Goal: Information Seeking & Learning: Learn about a topic

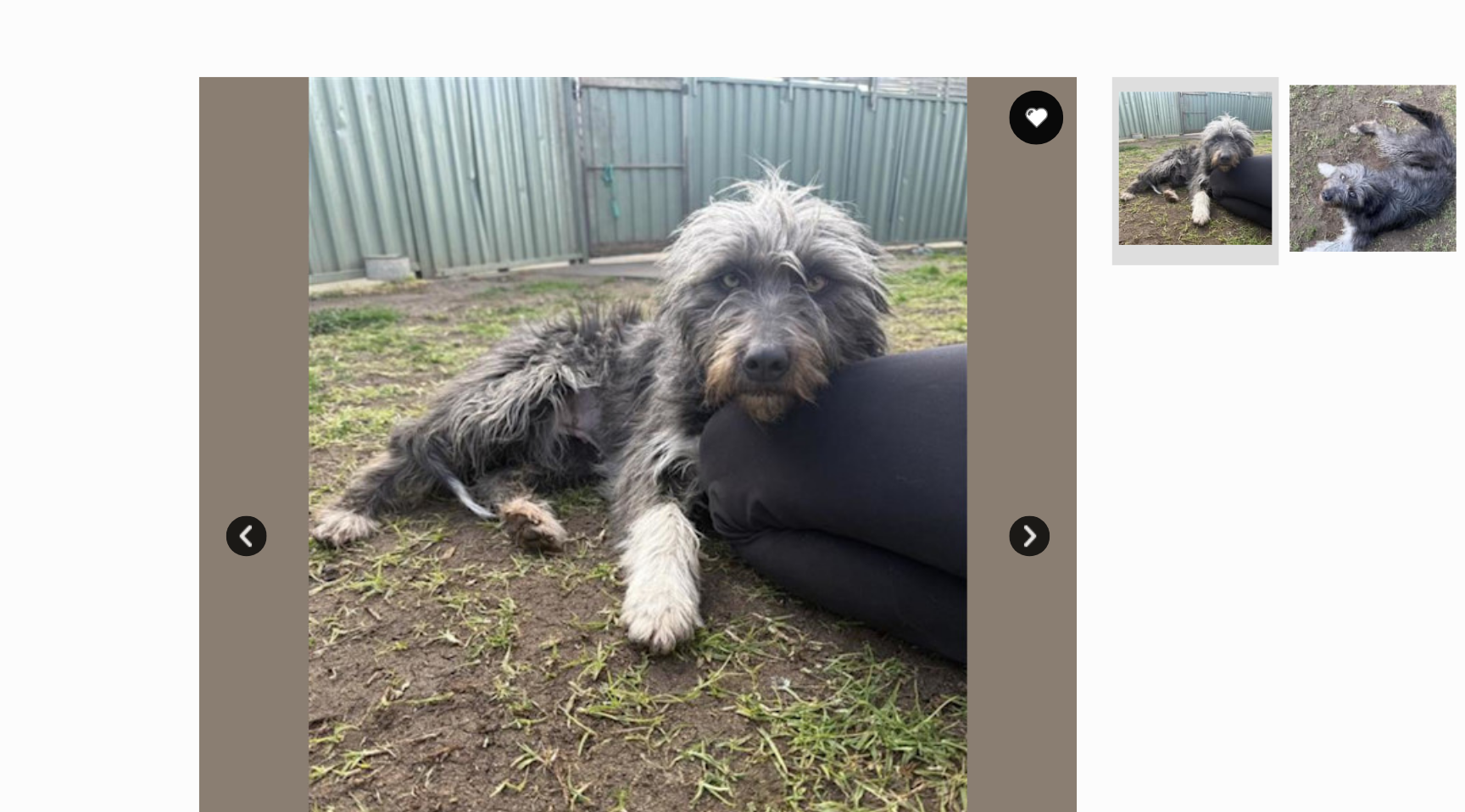
click at [802, 382] on link "Next" at bounding box center [795, 379] width 26 height 26
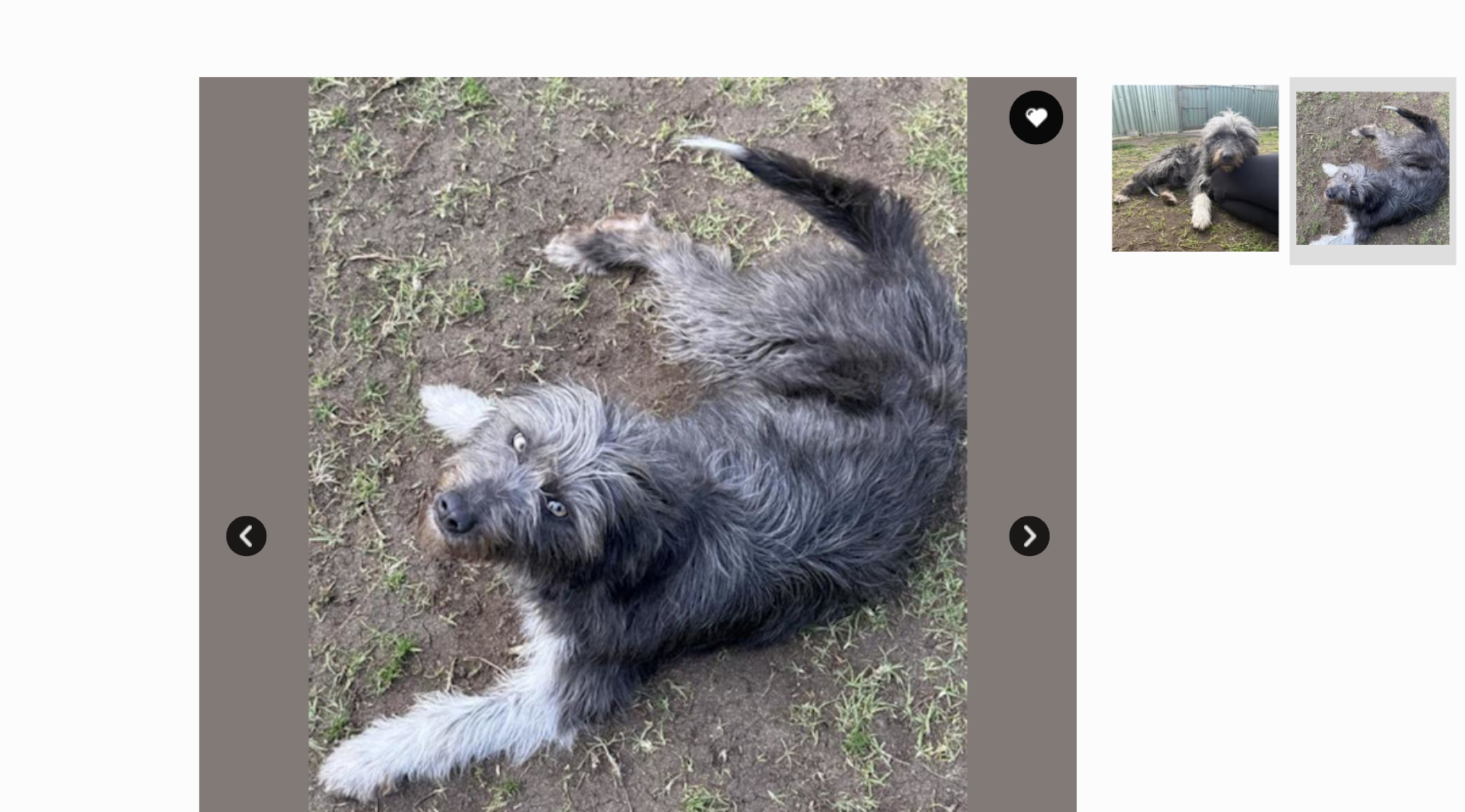
click at [802, 382] on link "Next" at bounding box center [795, 379] width 26 height 26
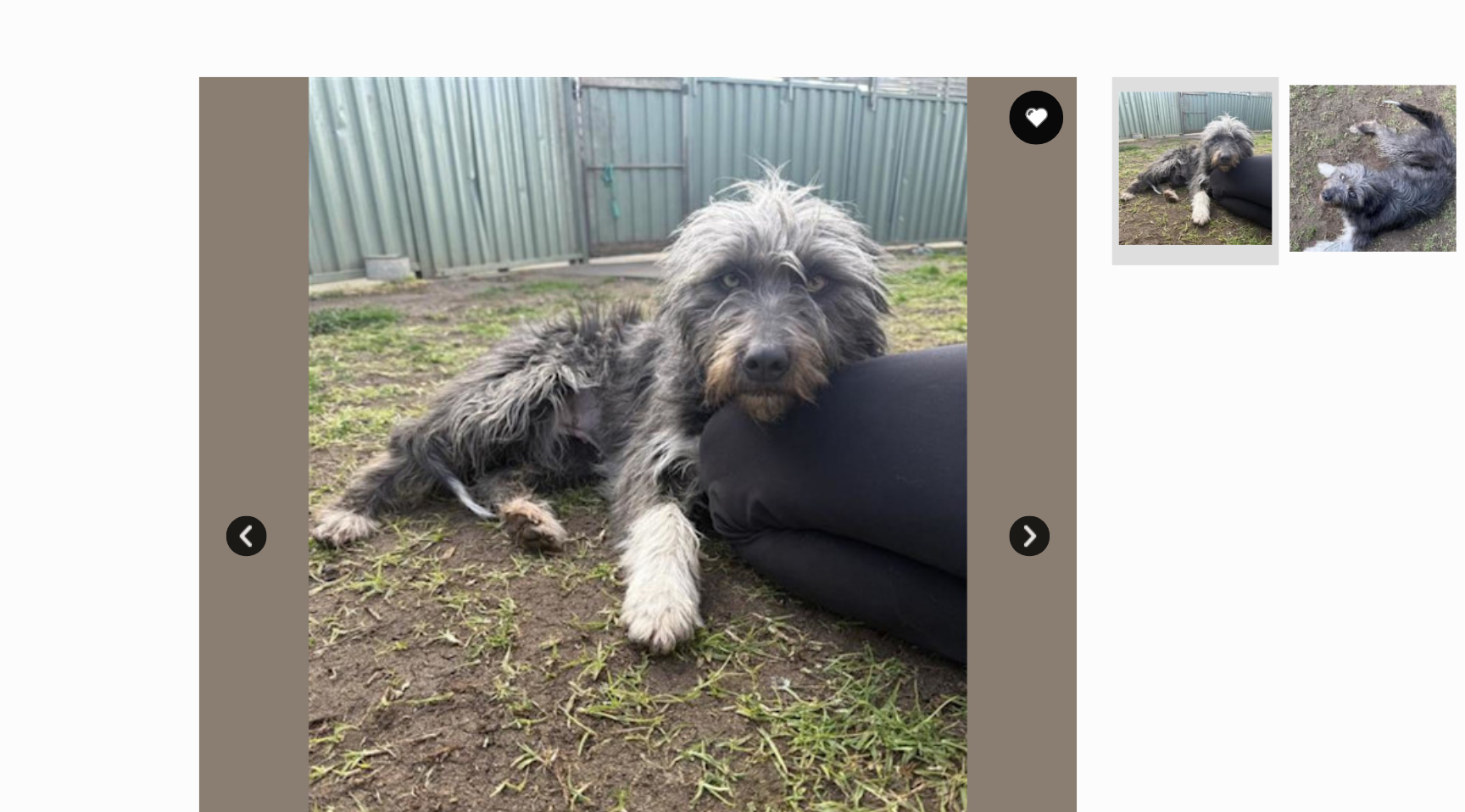
click at [802, 382] on link "Next" at bounding box center [795, 379] width 26 height 26
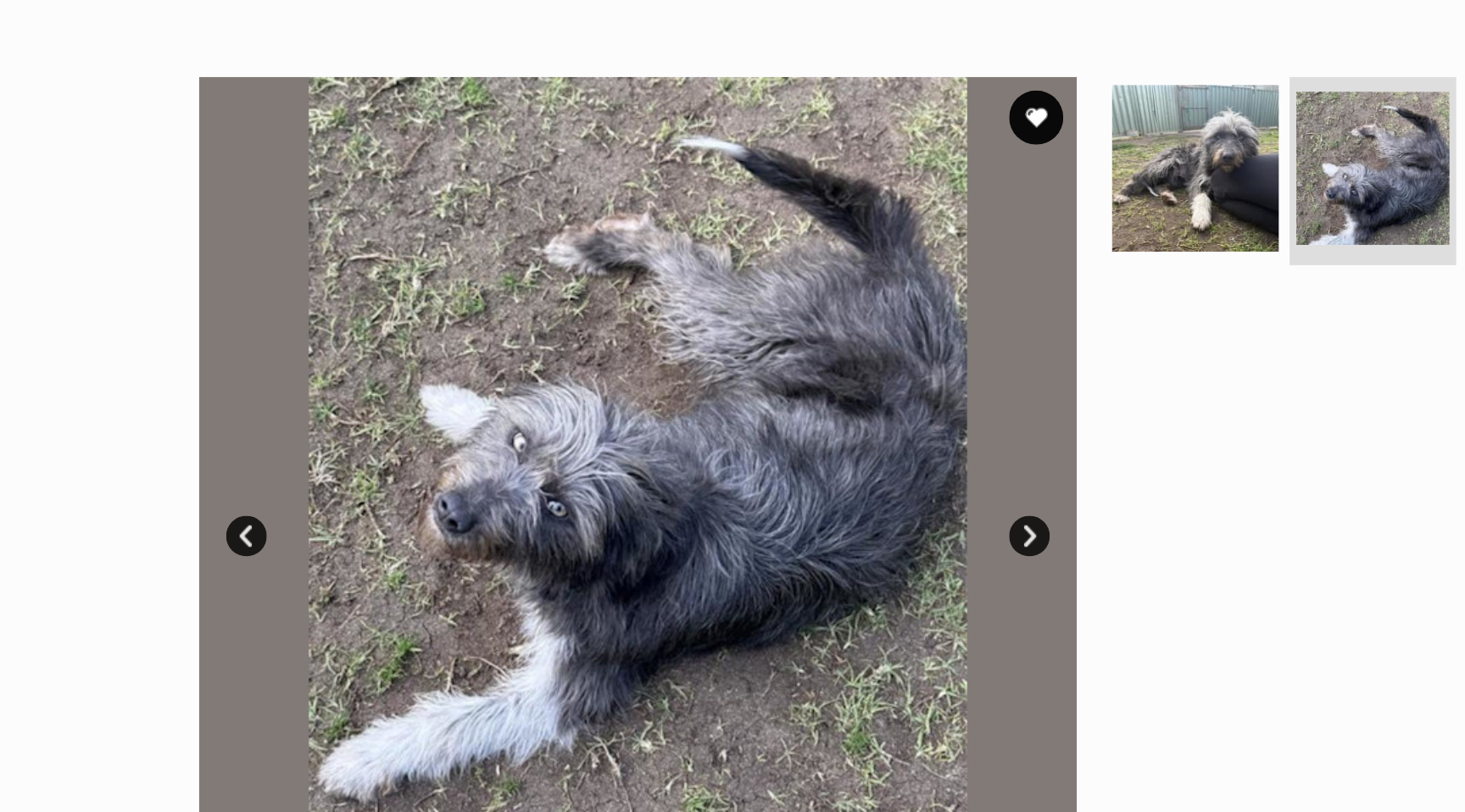
click at [802, 383] on link "Next" at bounding box center [795, 379] width 26 height 26
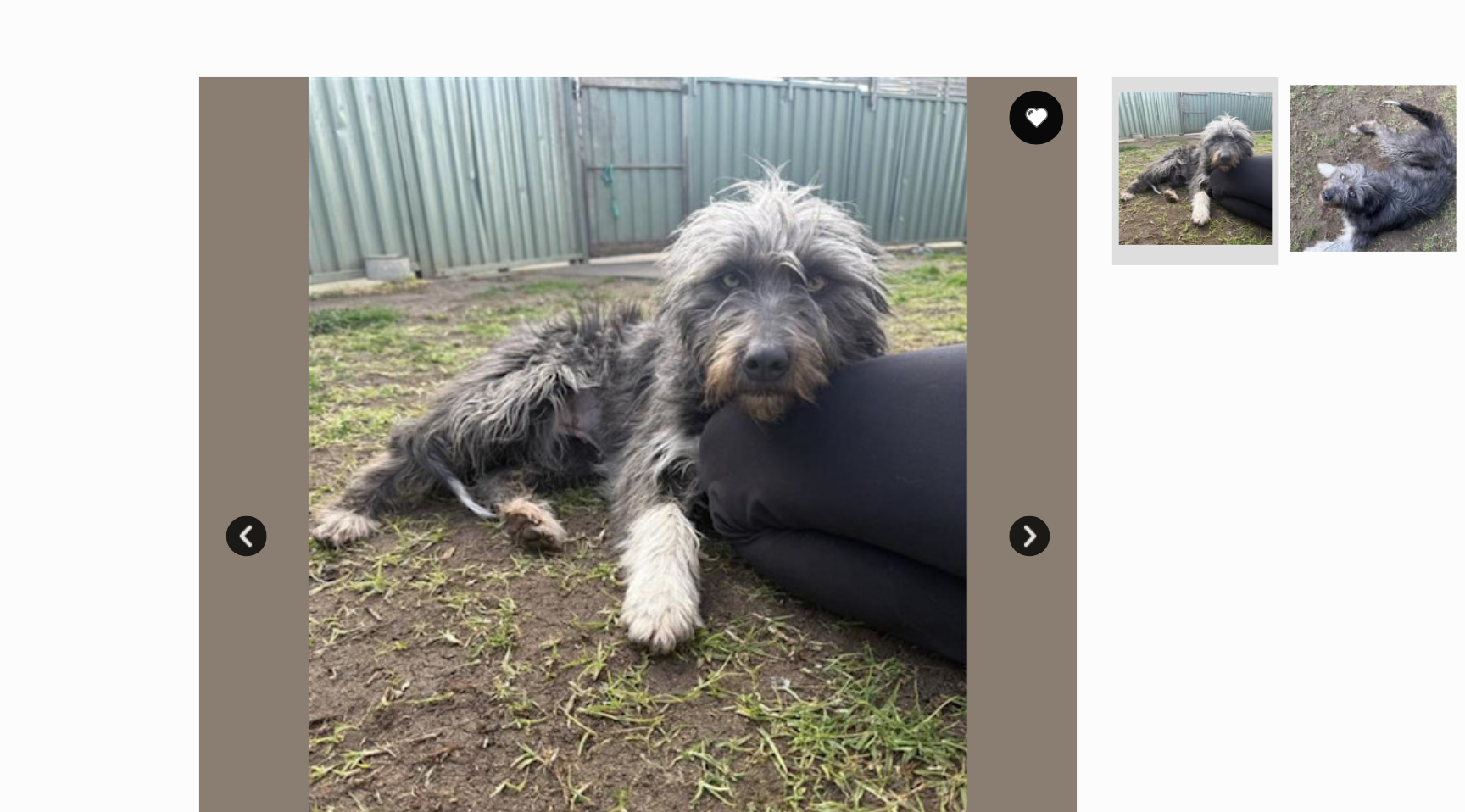
click at [802, 383] on link "Next" at bounding box center [795, 379] width 26 height 26
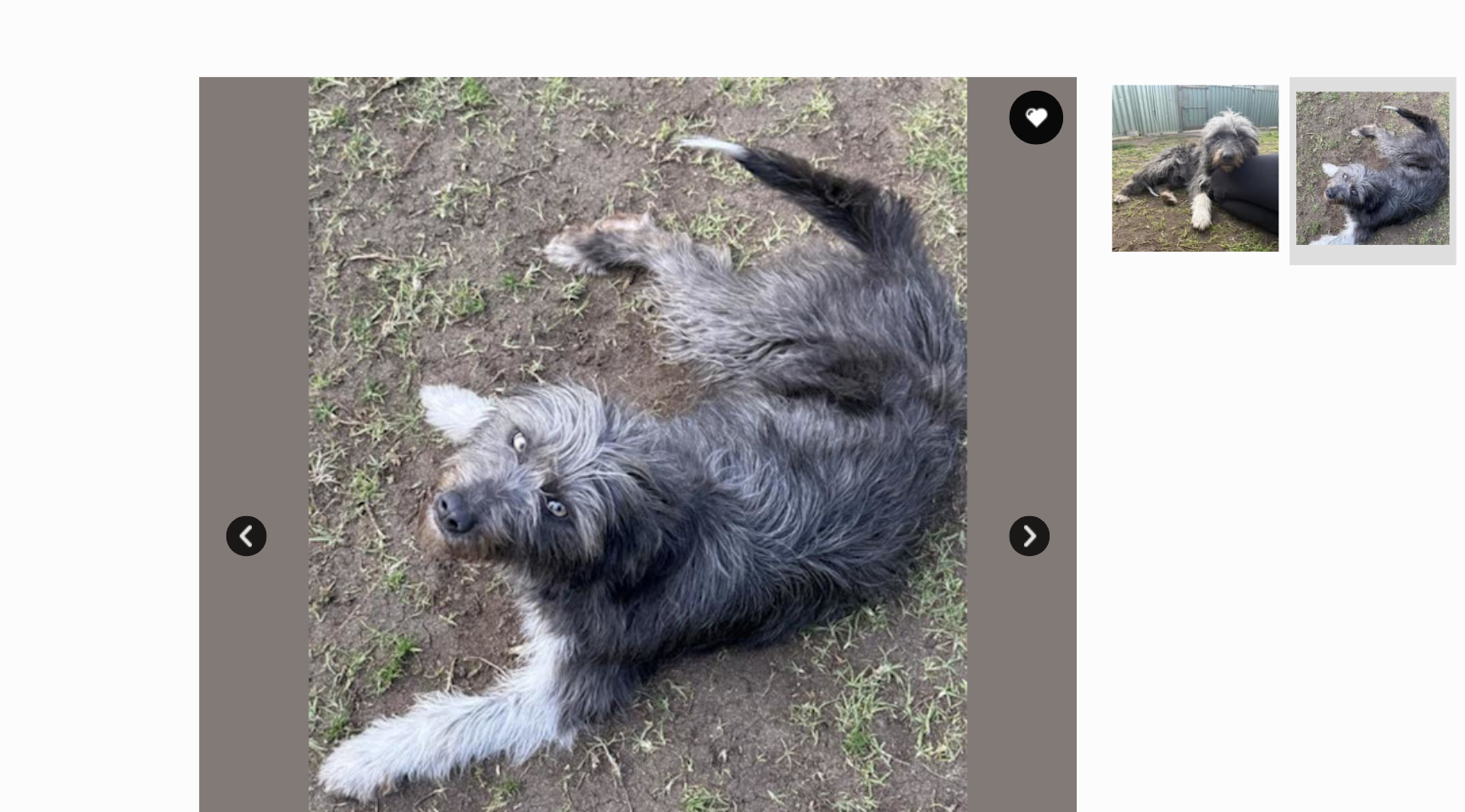
click at [802, 383] on link "Next" at bounding box center [795, 379] width 26 height 26
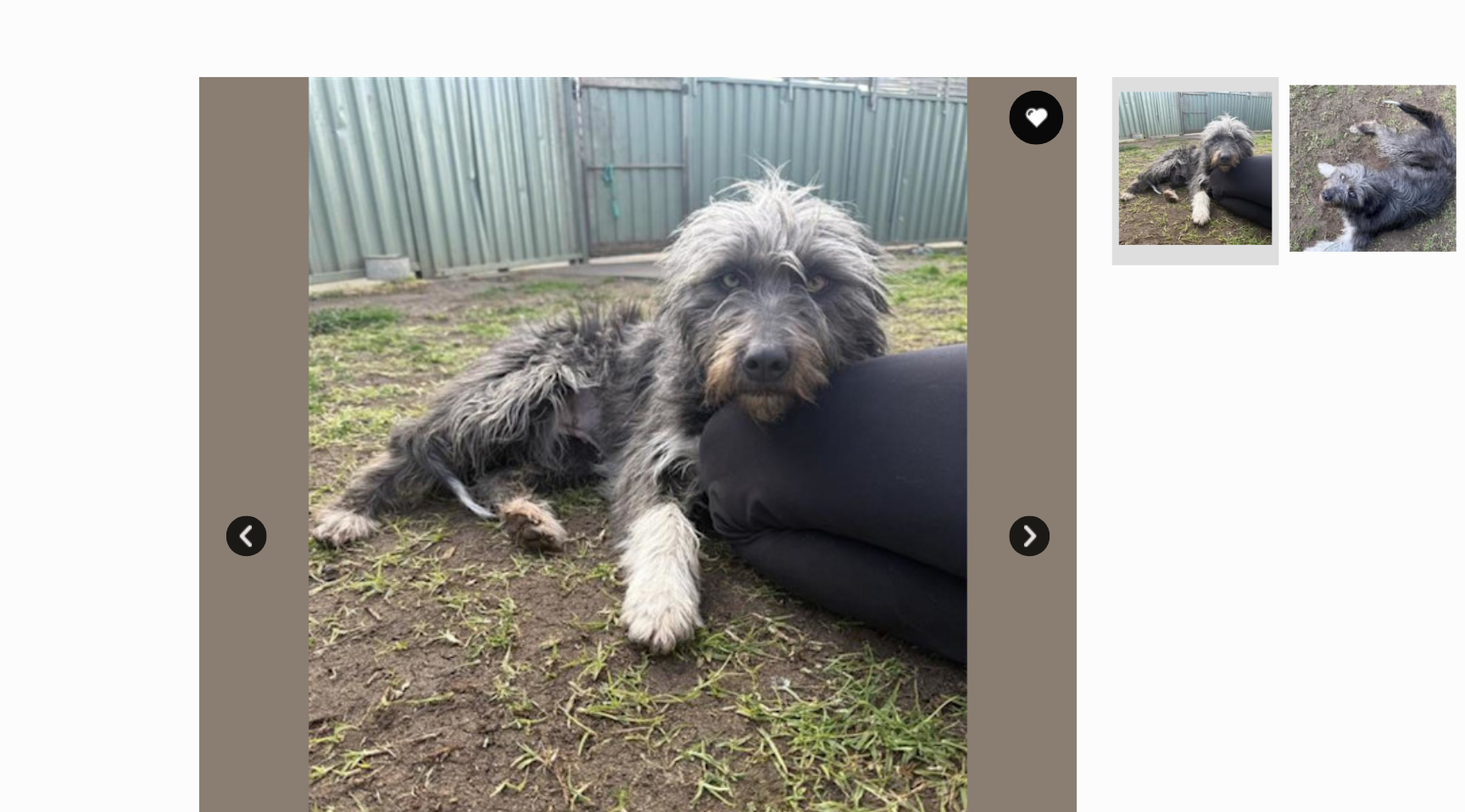
click at [802, 383] on link "Next" at bounding box center [795, 379] width 26 height 26
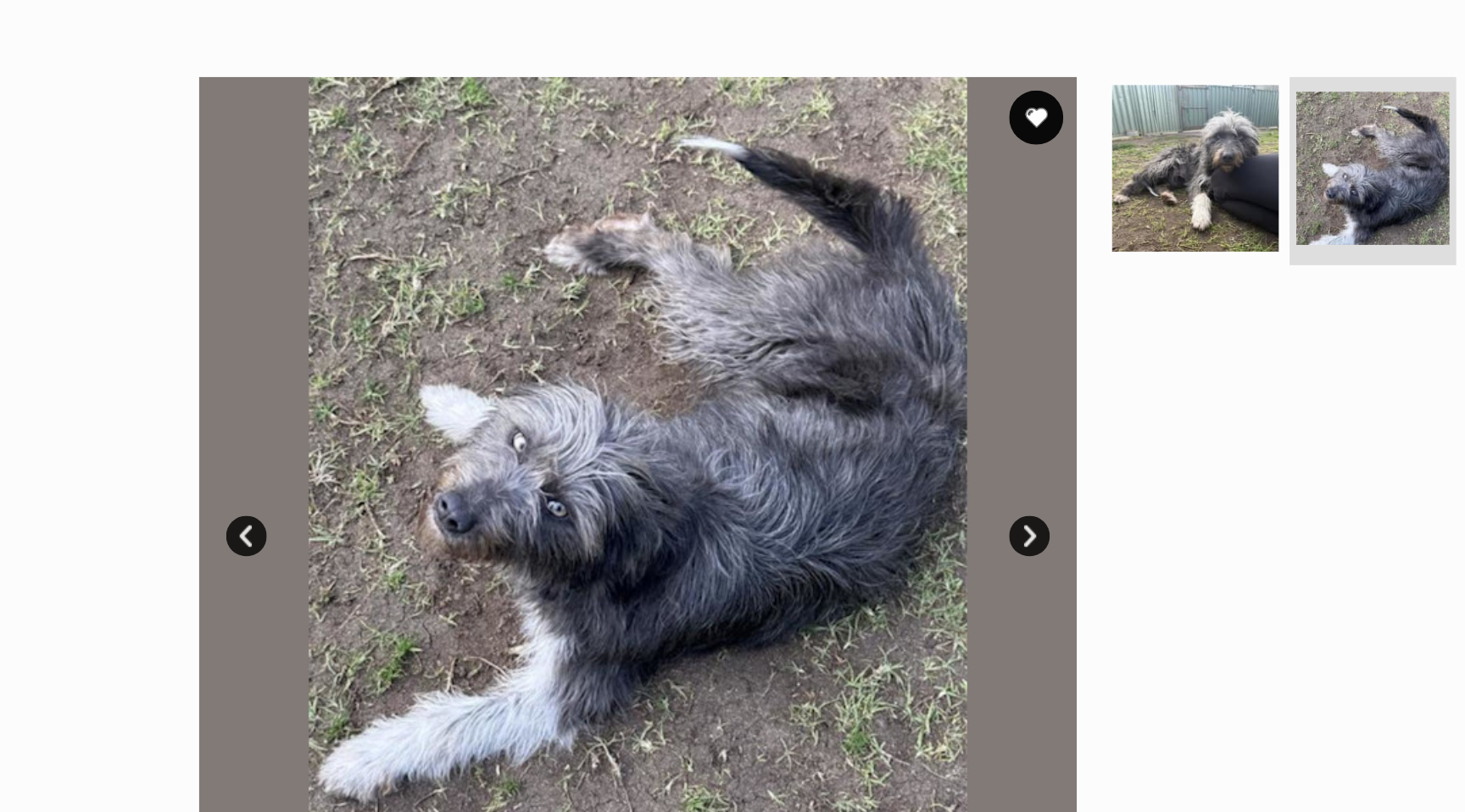
click at [799, 377] on link "Next" at bounding box center [795, 379] width 26 height 26
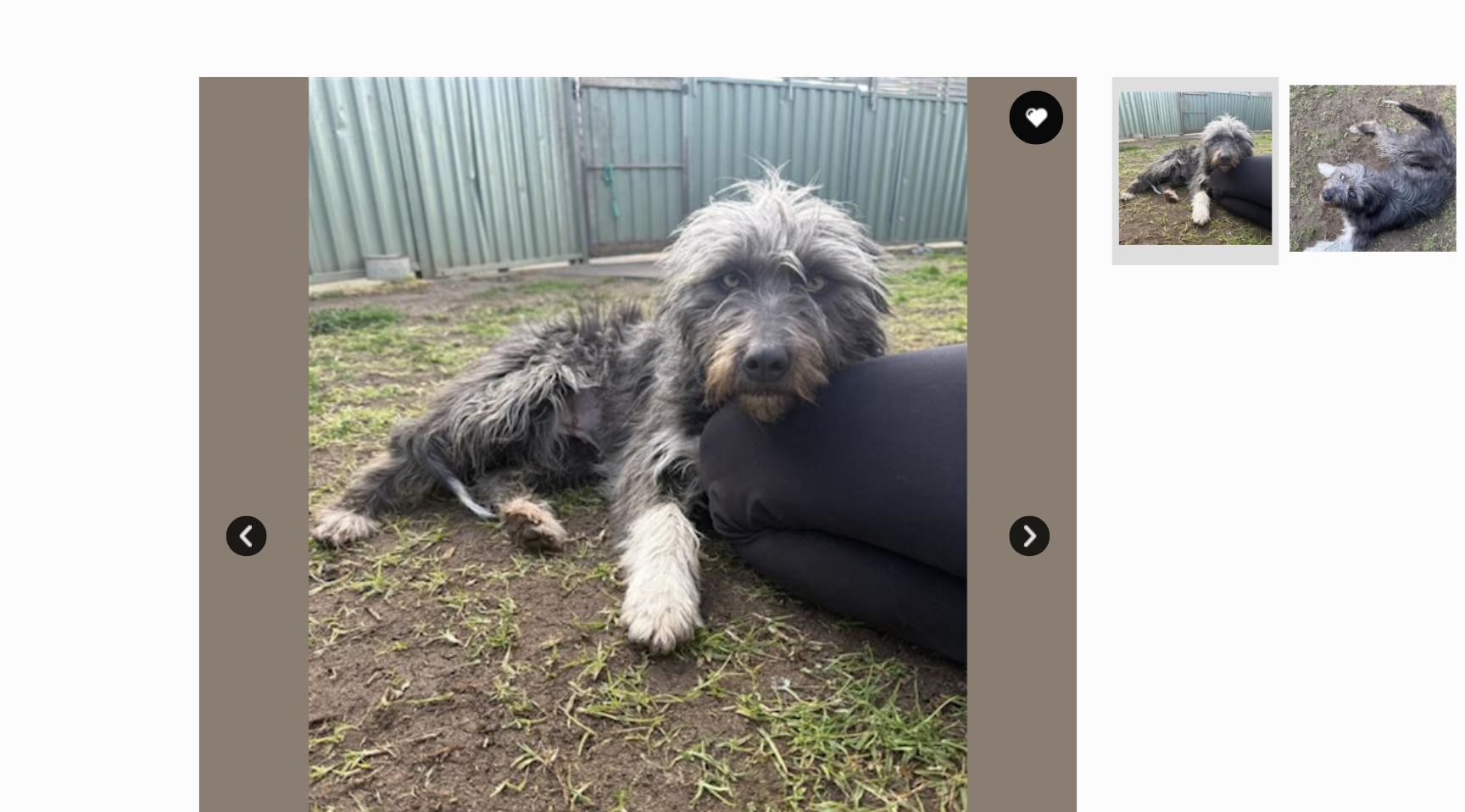
click at [799, 377] on link "Next" at bounding box center [795, 379] width 26 height 26
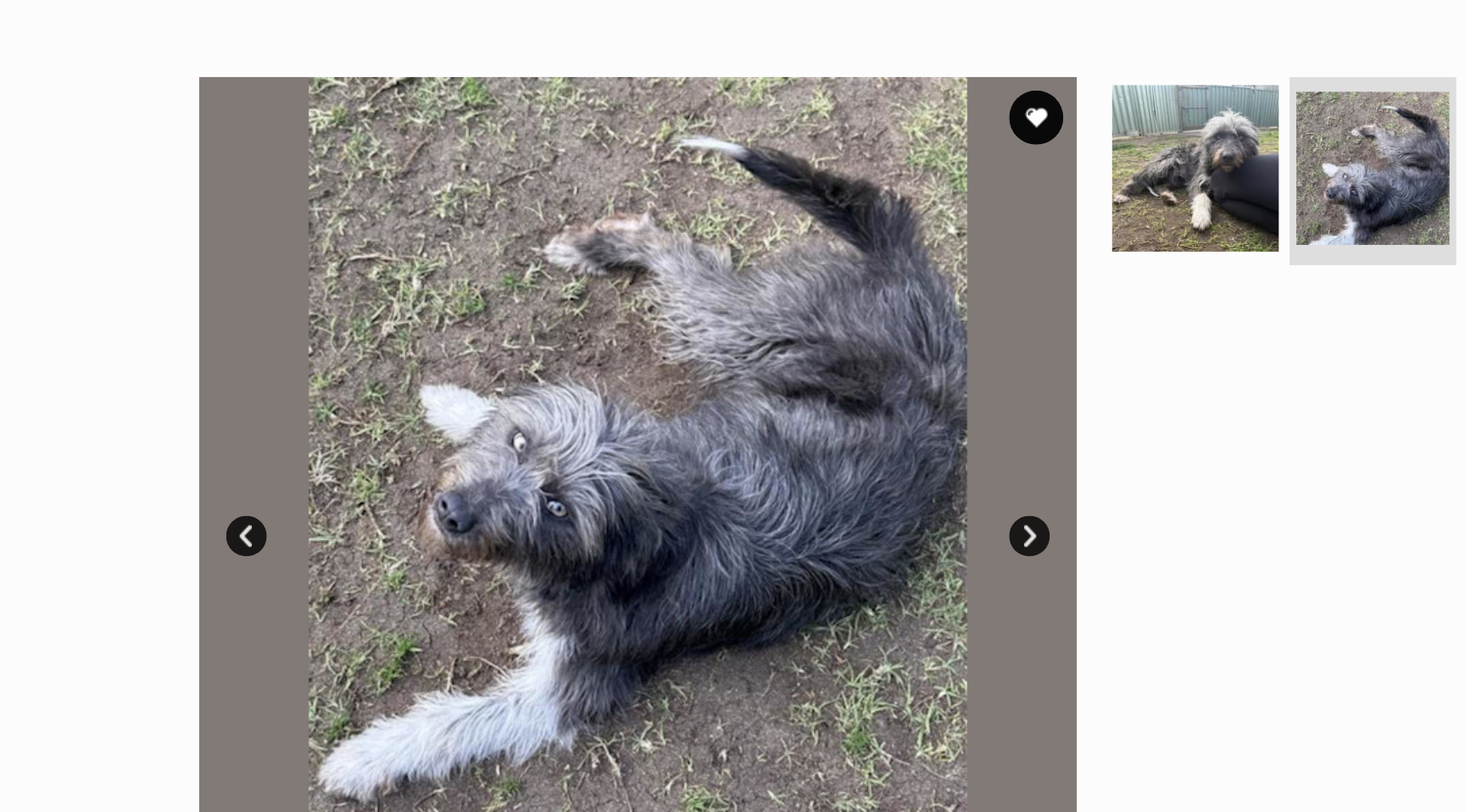
click at [799, 377] on link "Next" at bounding box center [795, 379] width 26 height 26
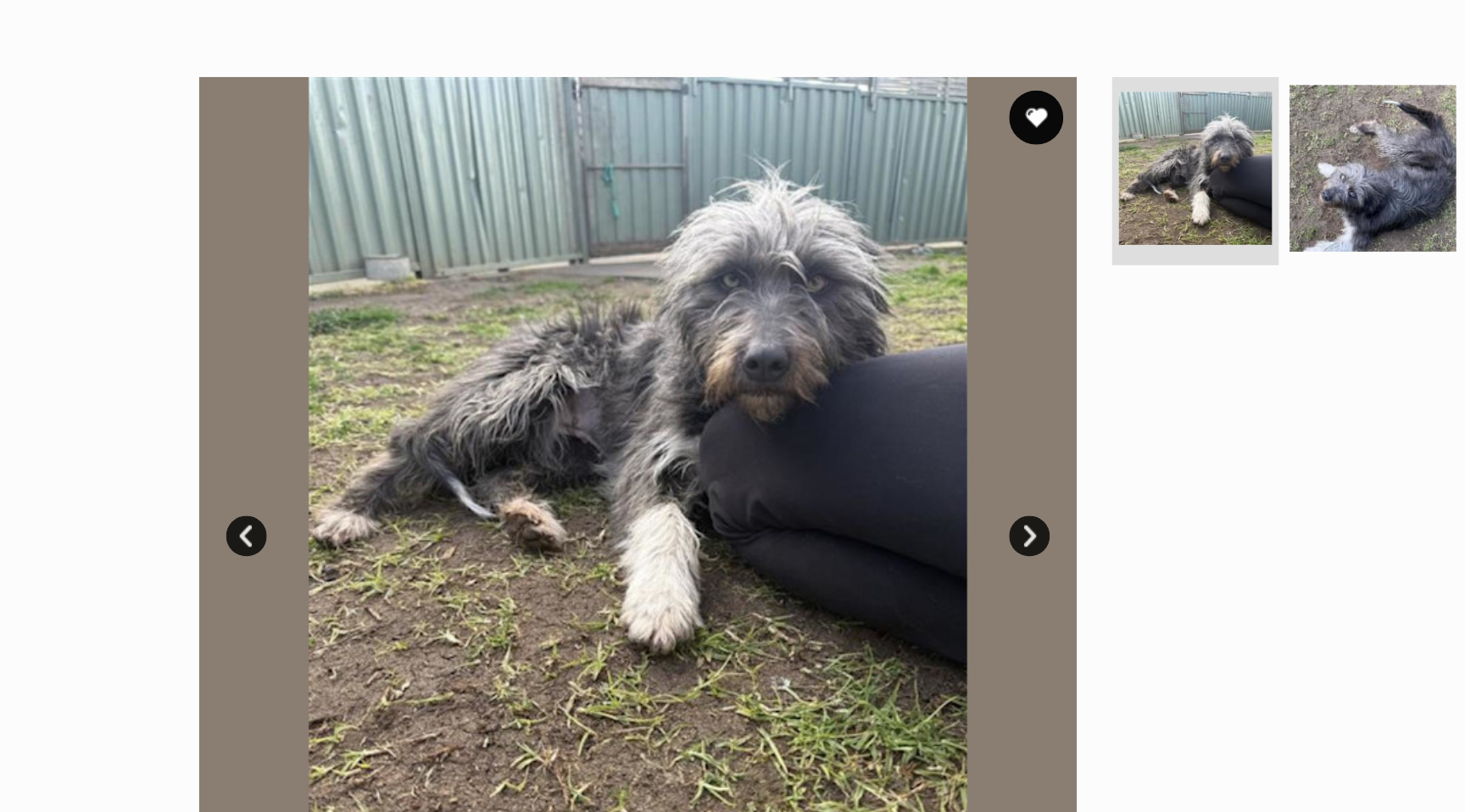
click at [799, 377] on link "Next" at bounding box center [795, 379] width 26 height 26
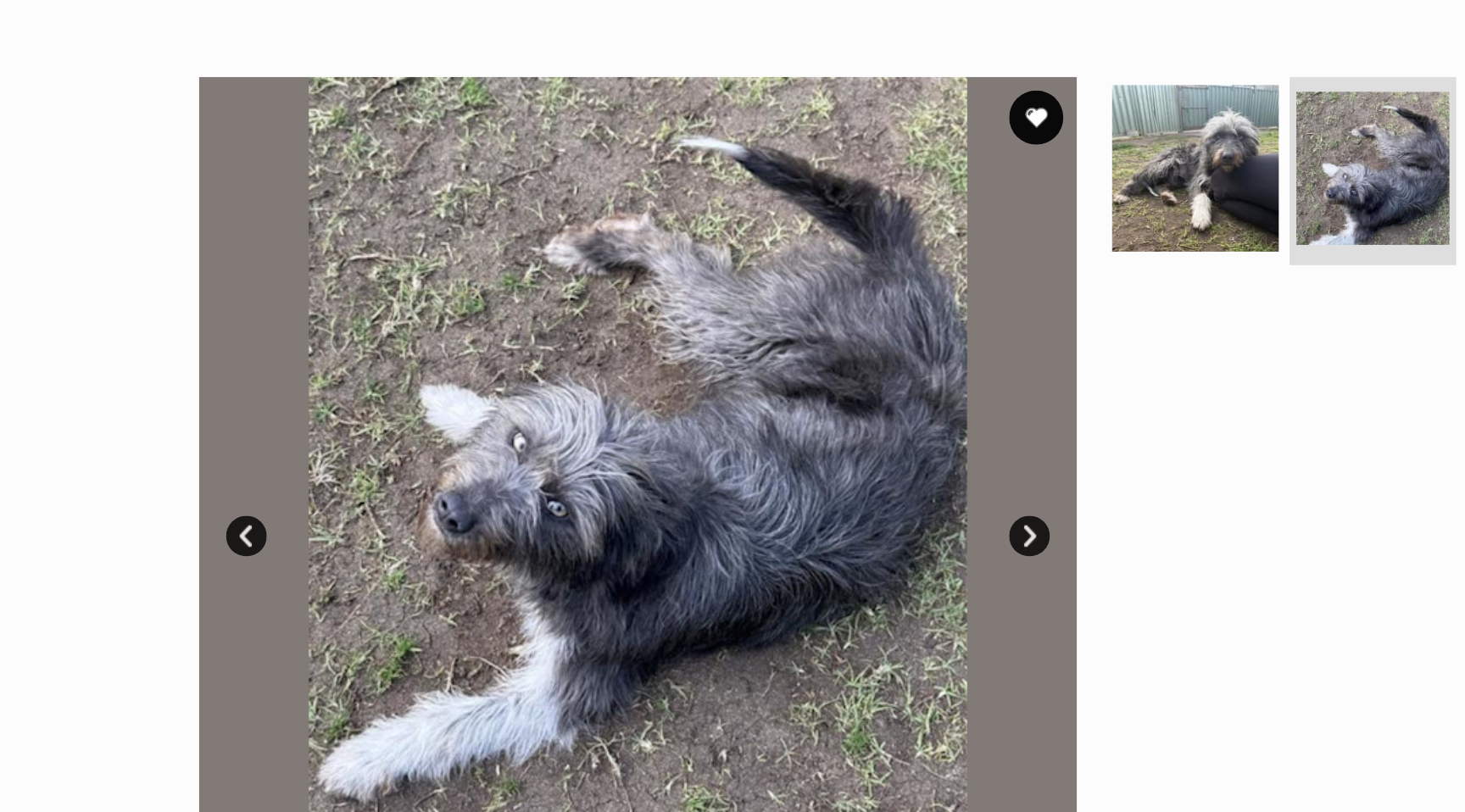
click at [799, 377] on link "Next" at bounding box center [795, 379] width 26 height 26
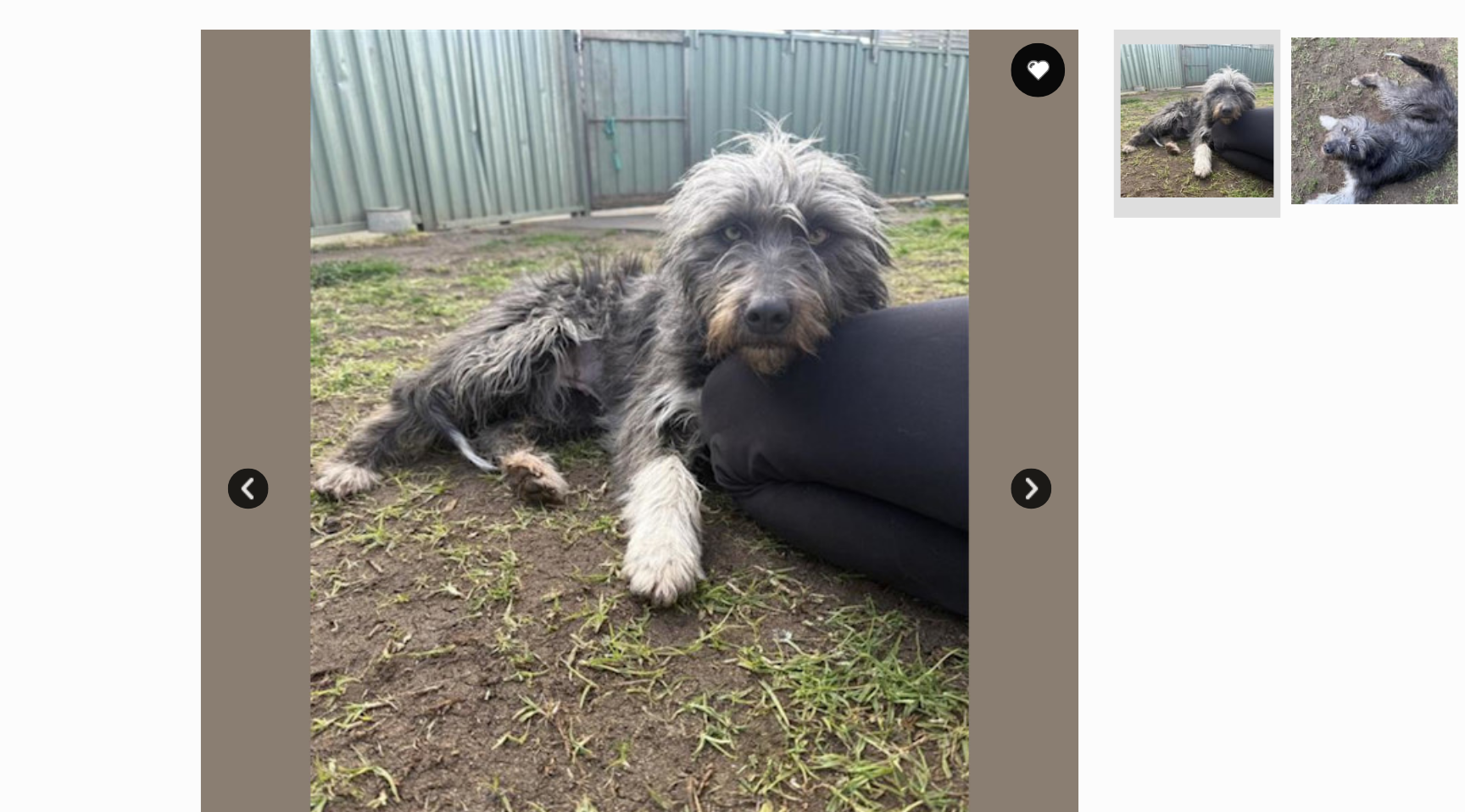
click at [791, 379] on link "Next" at bounding box center [795, 379] width 26 height 26
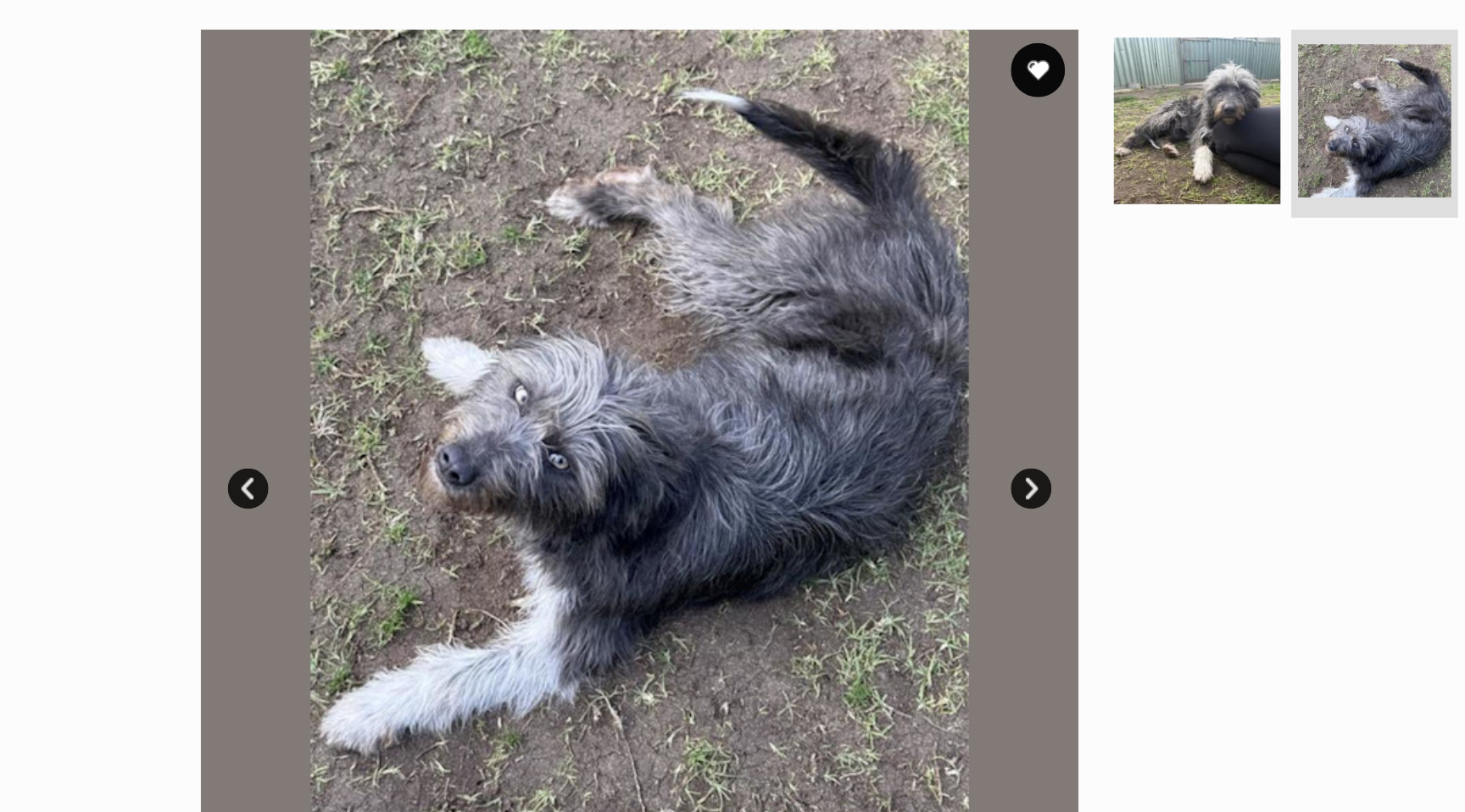
click at [794, 380] on link "Next" at bounding box center [795, 379] width 26 height 26
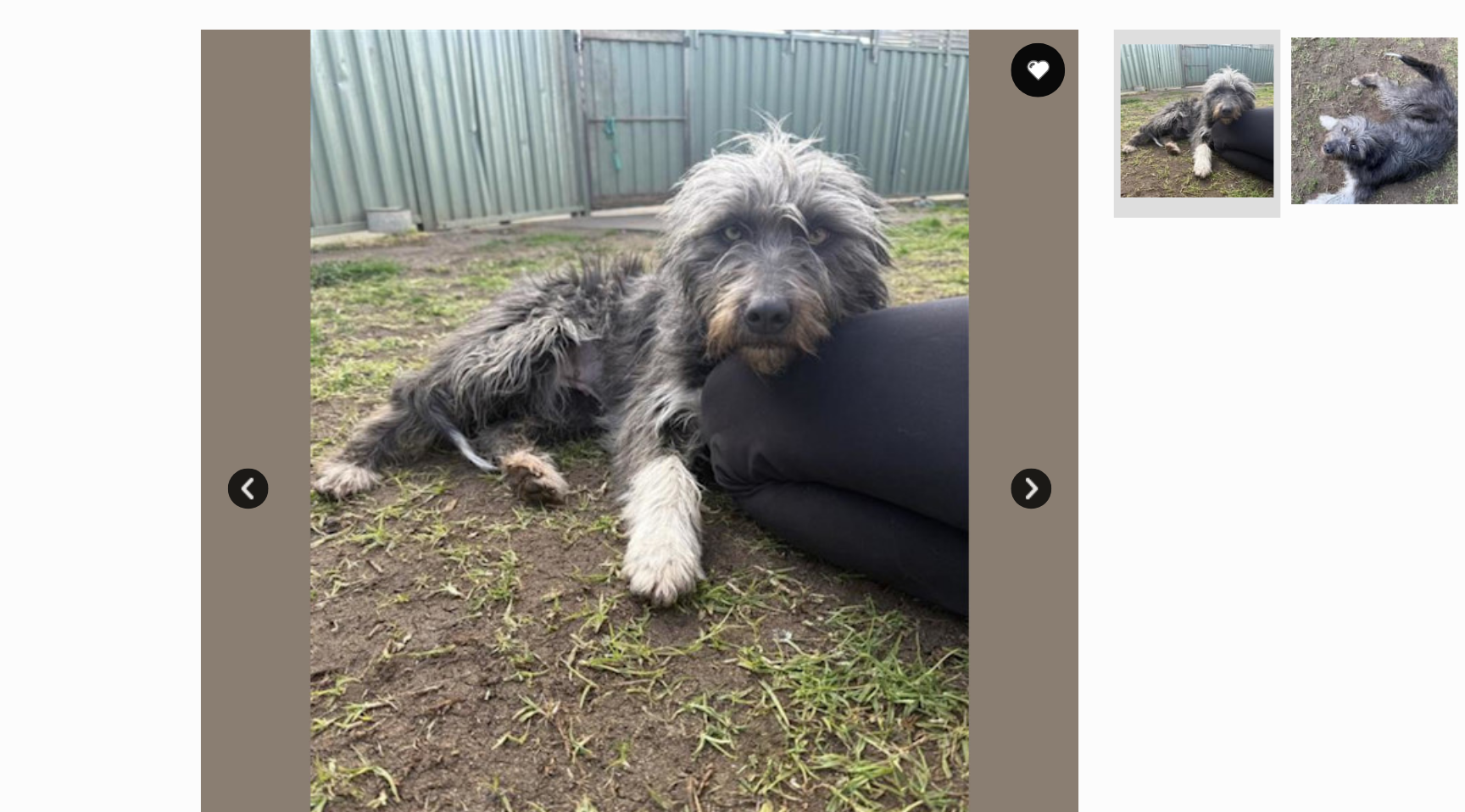
click at [794, 380] on link "Next" at bounding box center [795, 379] width 26 height 26
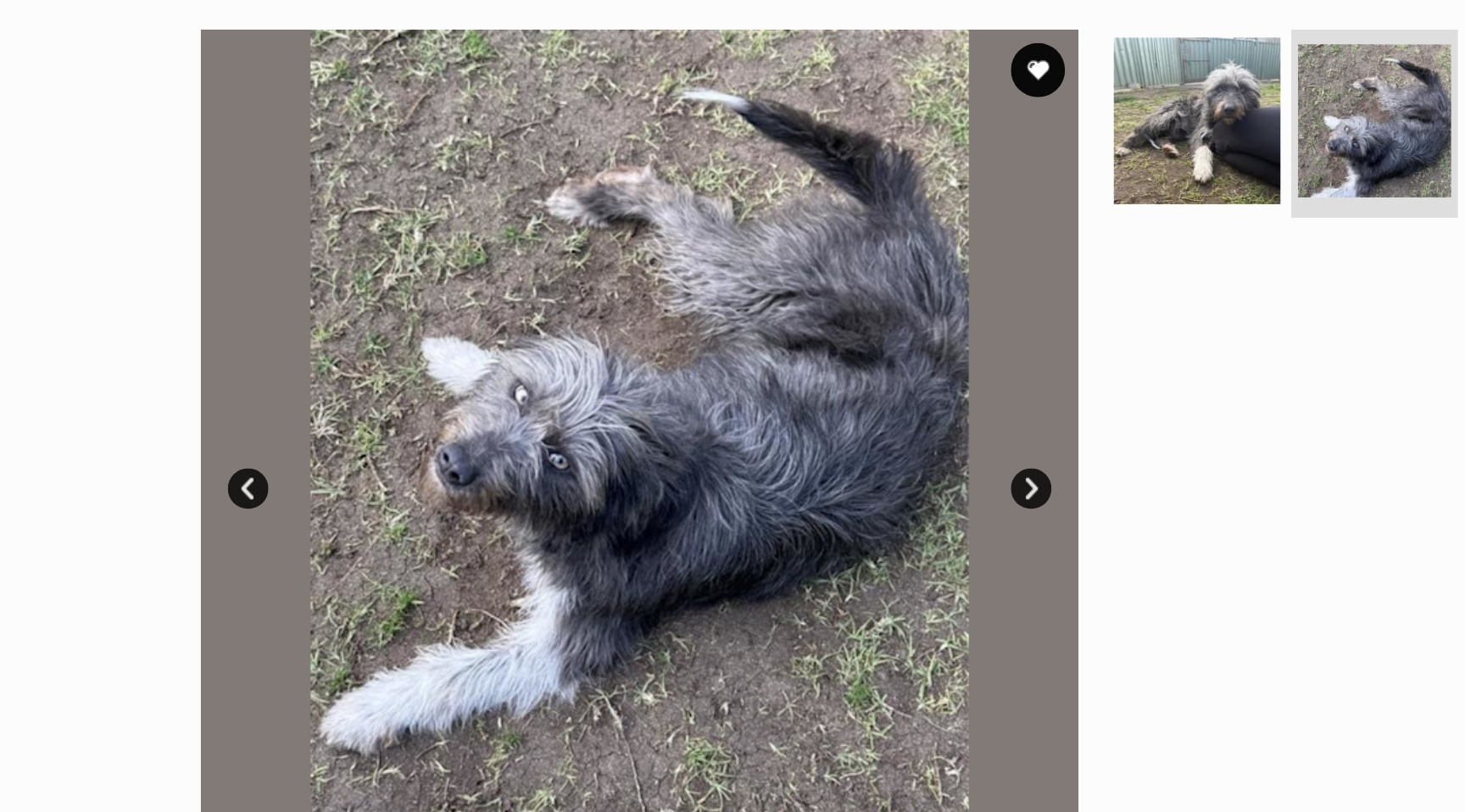
click at [797, 381] on link "Next" at bounding box center [795, 379] width 26 height 26
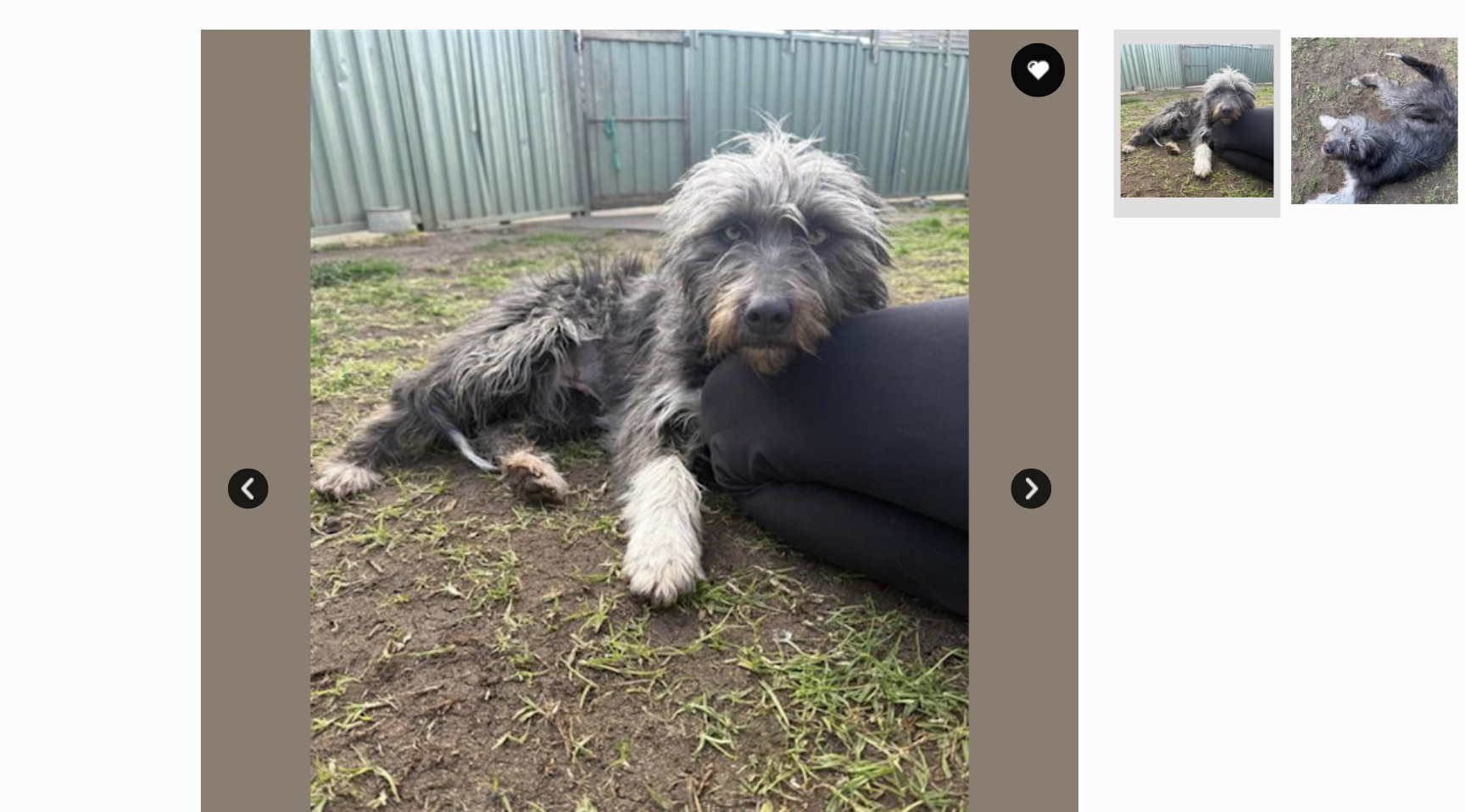
click at [797, 381] on link "Next" at bounding box center [795, 379] width 26 height 26
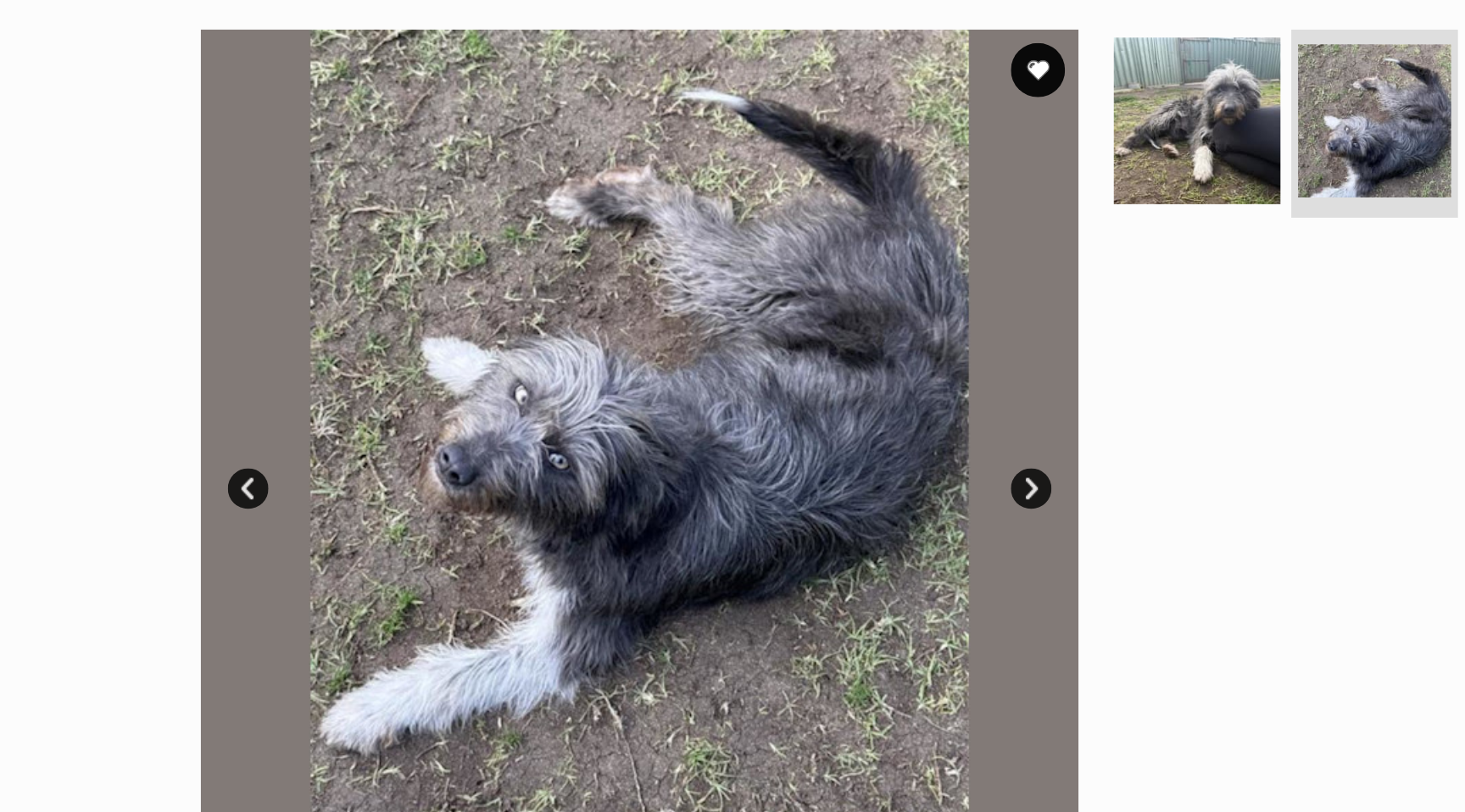
click at [794, 390] on link "Next" at bounding box center [795, 379] width 26 height 26
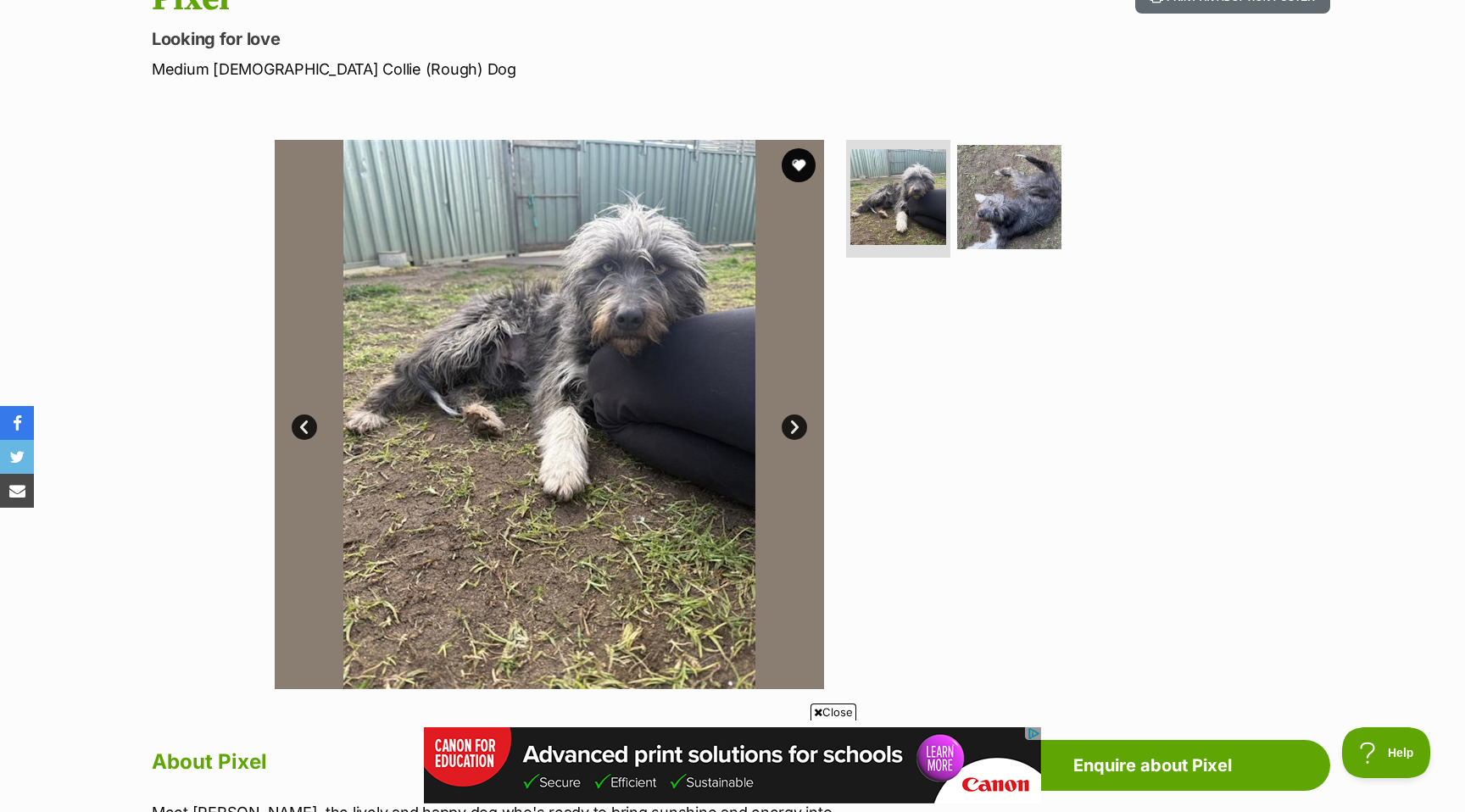
scroll to position [219, 0]
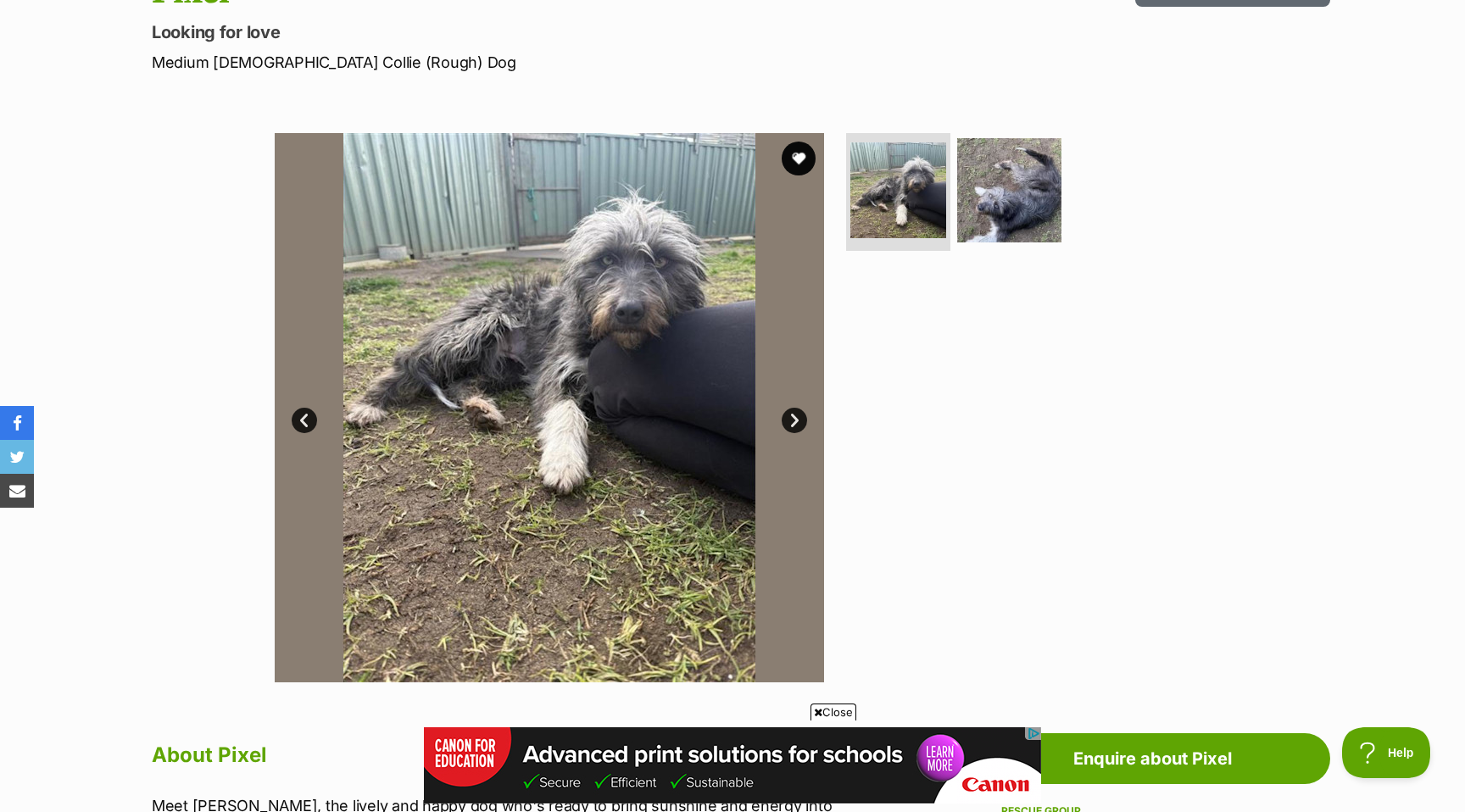
click at [793, 424] on link "Next" at bounding box center [795, 421] width 26 height 26
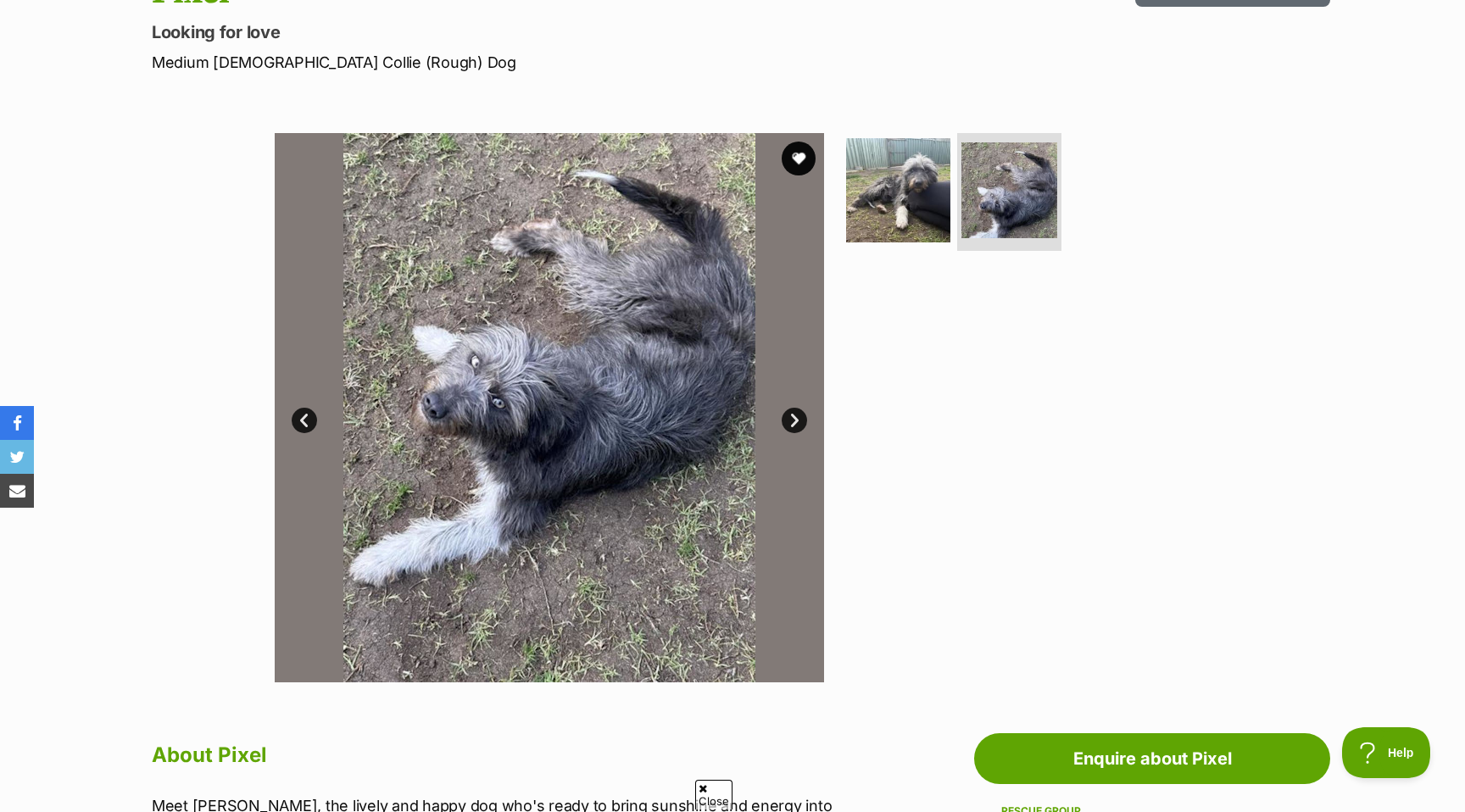
click at [792, 425] on link "Next" at bounding box center [795, 421] width 26 height 26
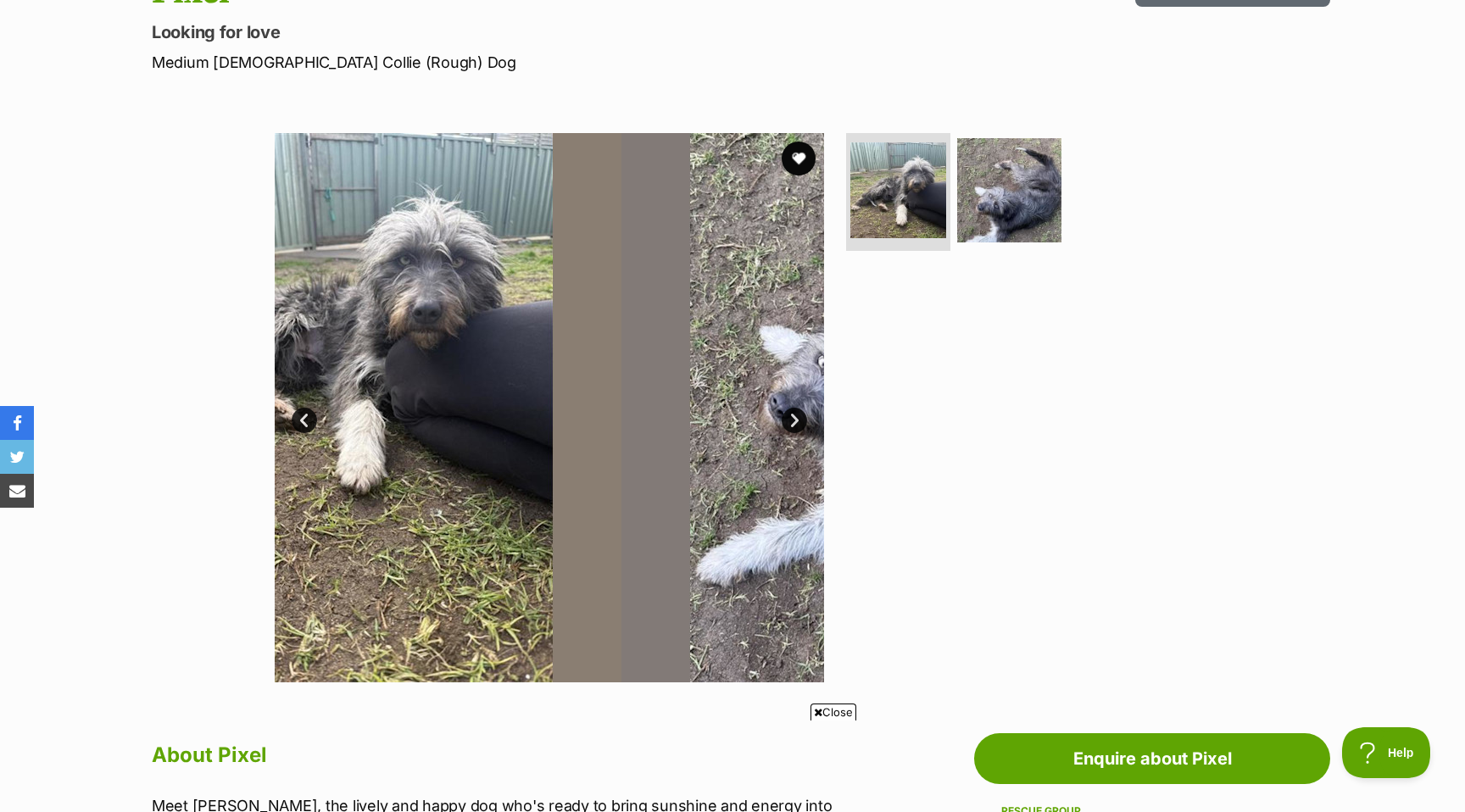
scroll to position [0, 0]
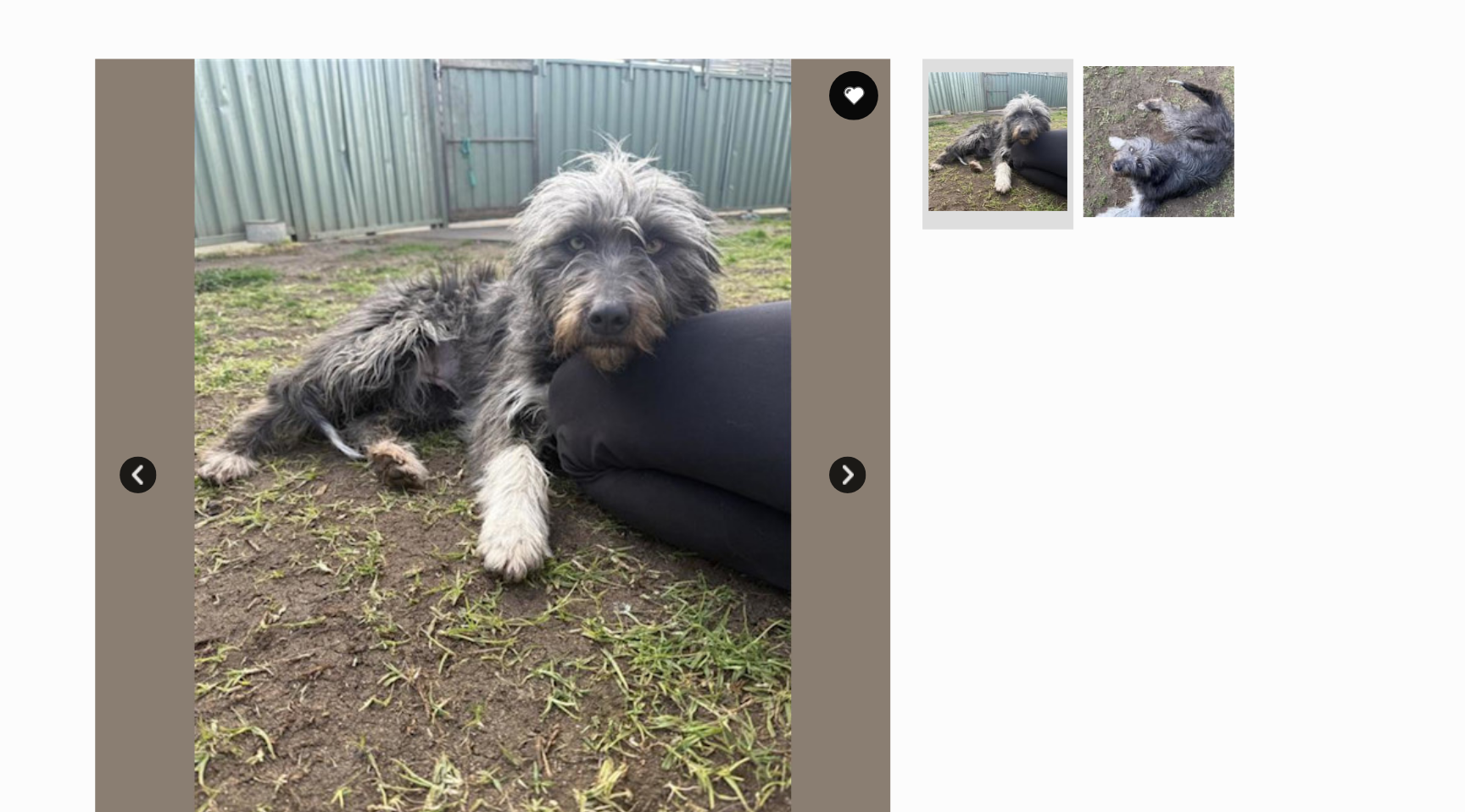
click at [789, 425] on link "Next" at bounding box center [795, 421] width 26 height 26
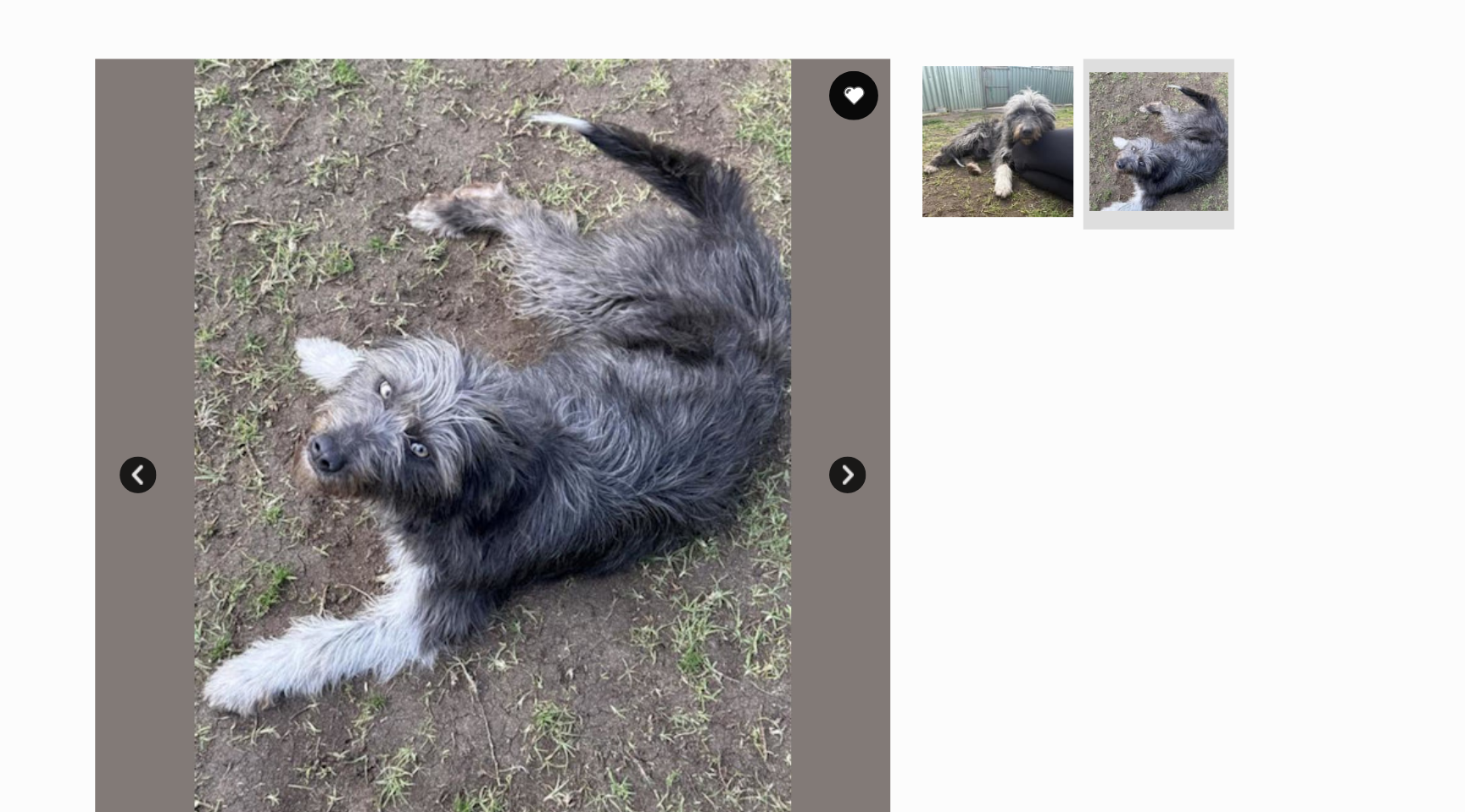
click at [789, 425] on link "Next" at bounding box center [795, 421] width 26 height 26
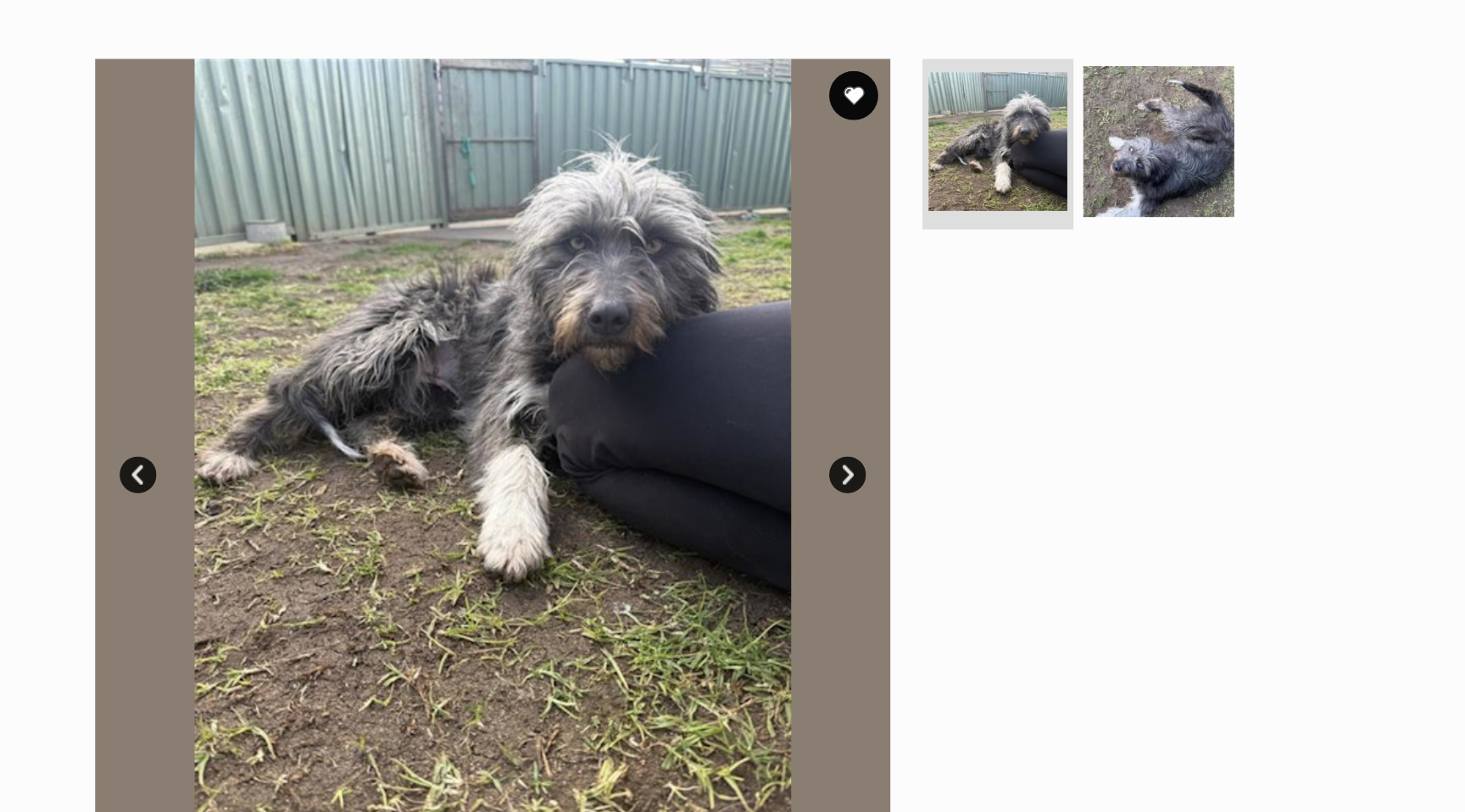
click at [789, 425] on link "Next" at bounding box center [795, 421] width 26 height 26
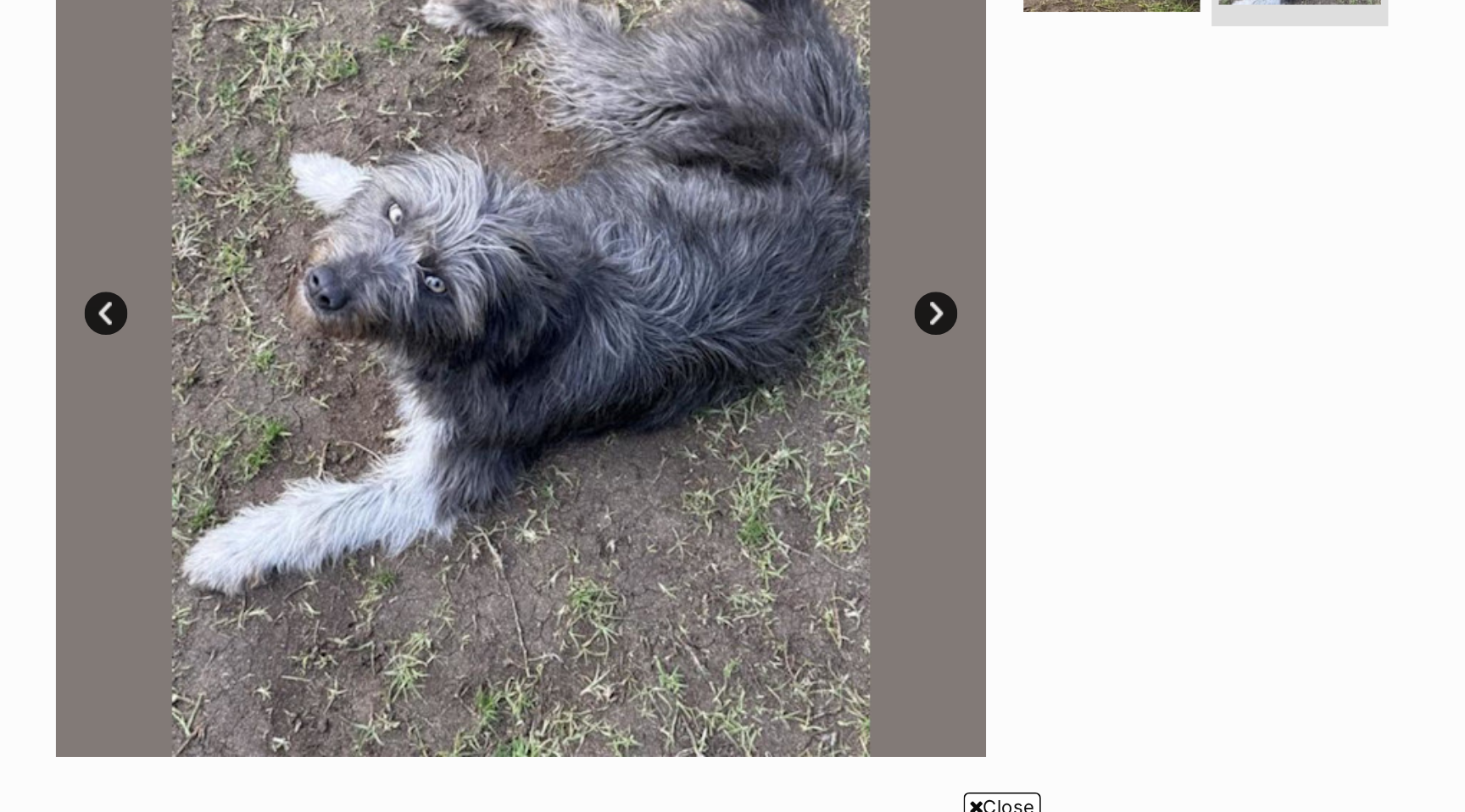
click at [309, 416] on link "Prev" at bounding box center [305, 421] width 26 height 26
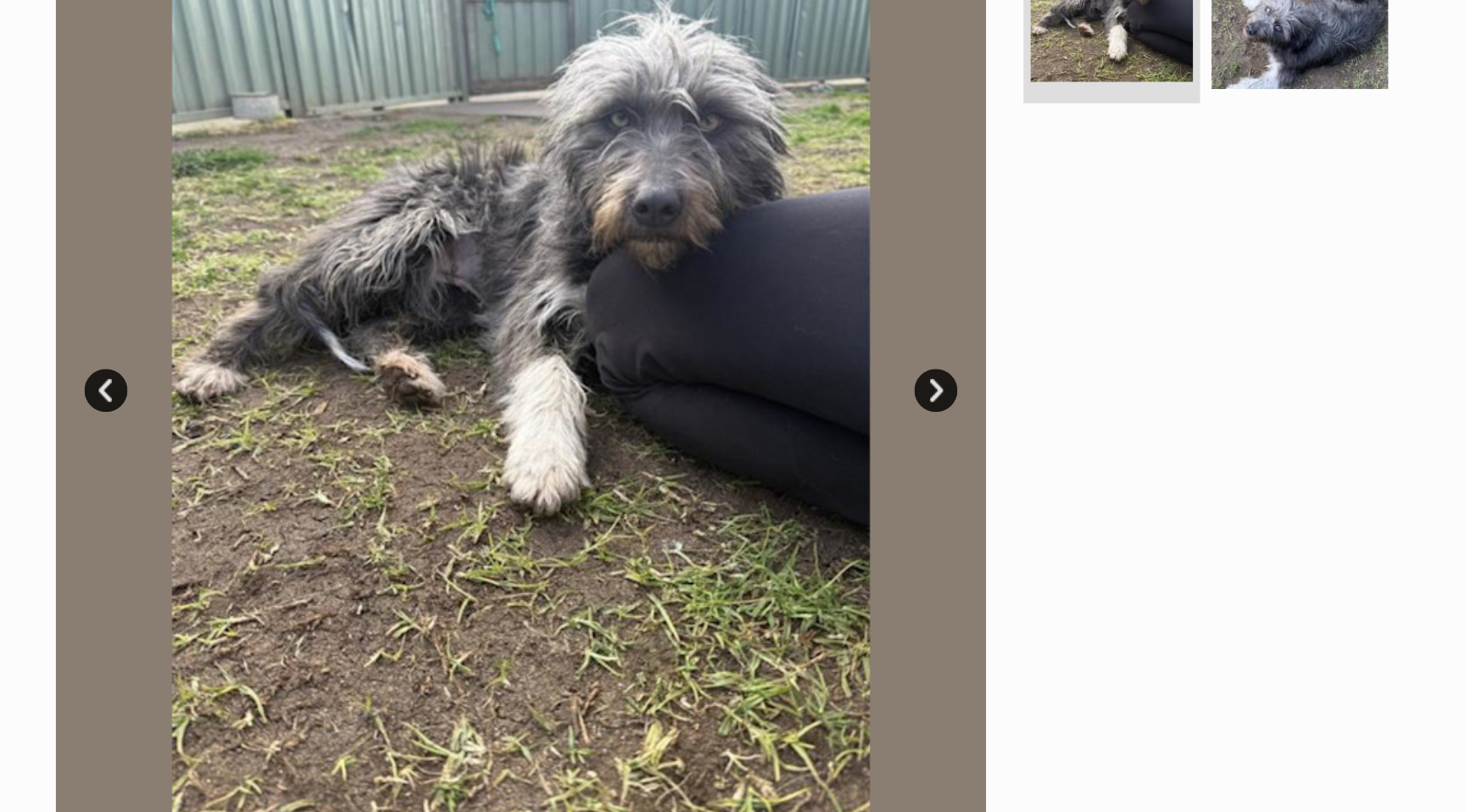
click at [794, 427] on link "Next" at bounding box center [795, 421] width 26 height 26
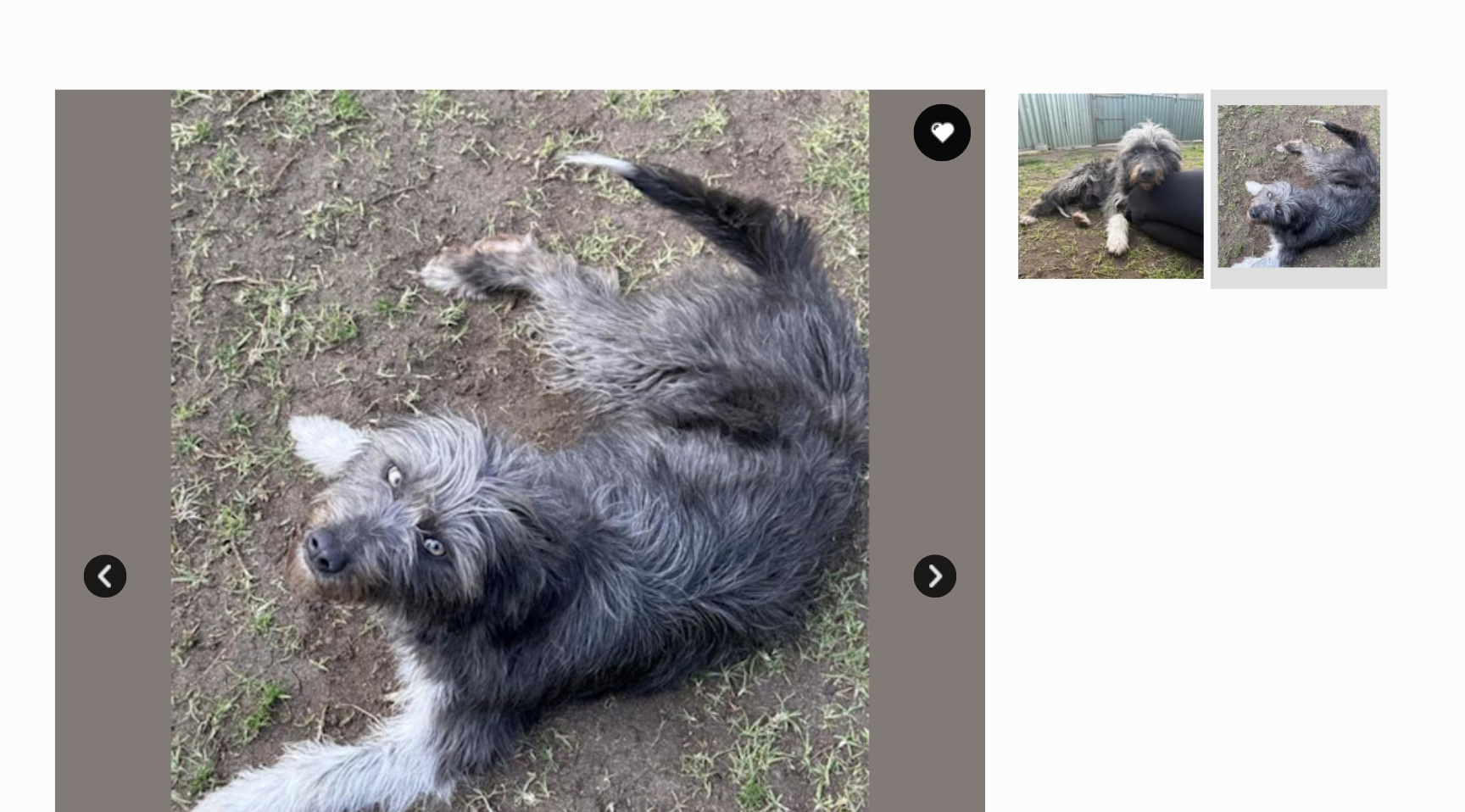
click at [853, 194] on img at bounding box center [898, 189] width 109 height 109
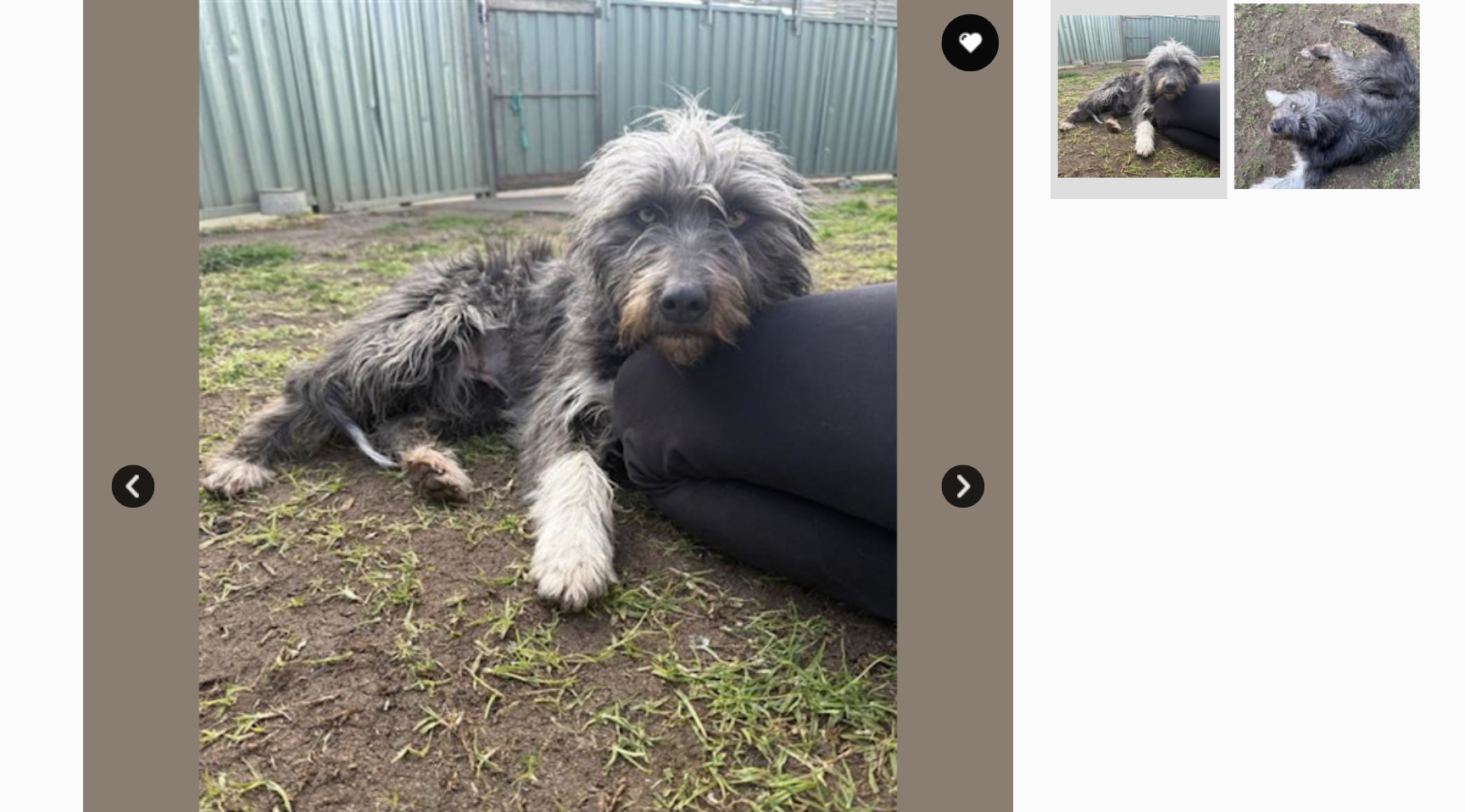
click at [987, 200] on img at bounding box center [1009, 189] width 109 height 109
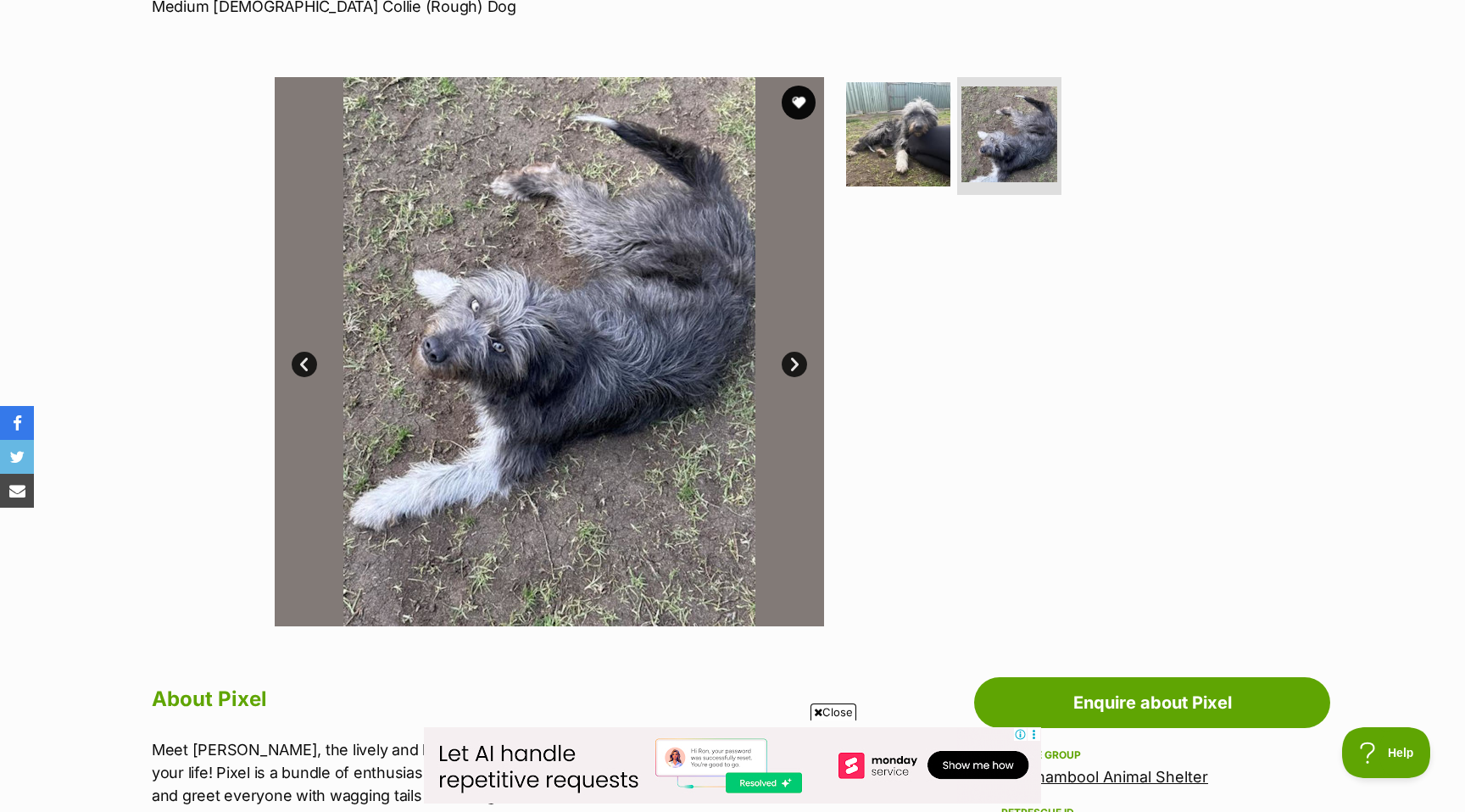
scroll to position [292, 0]
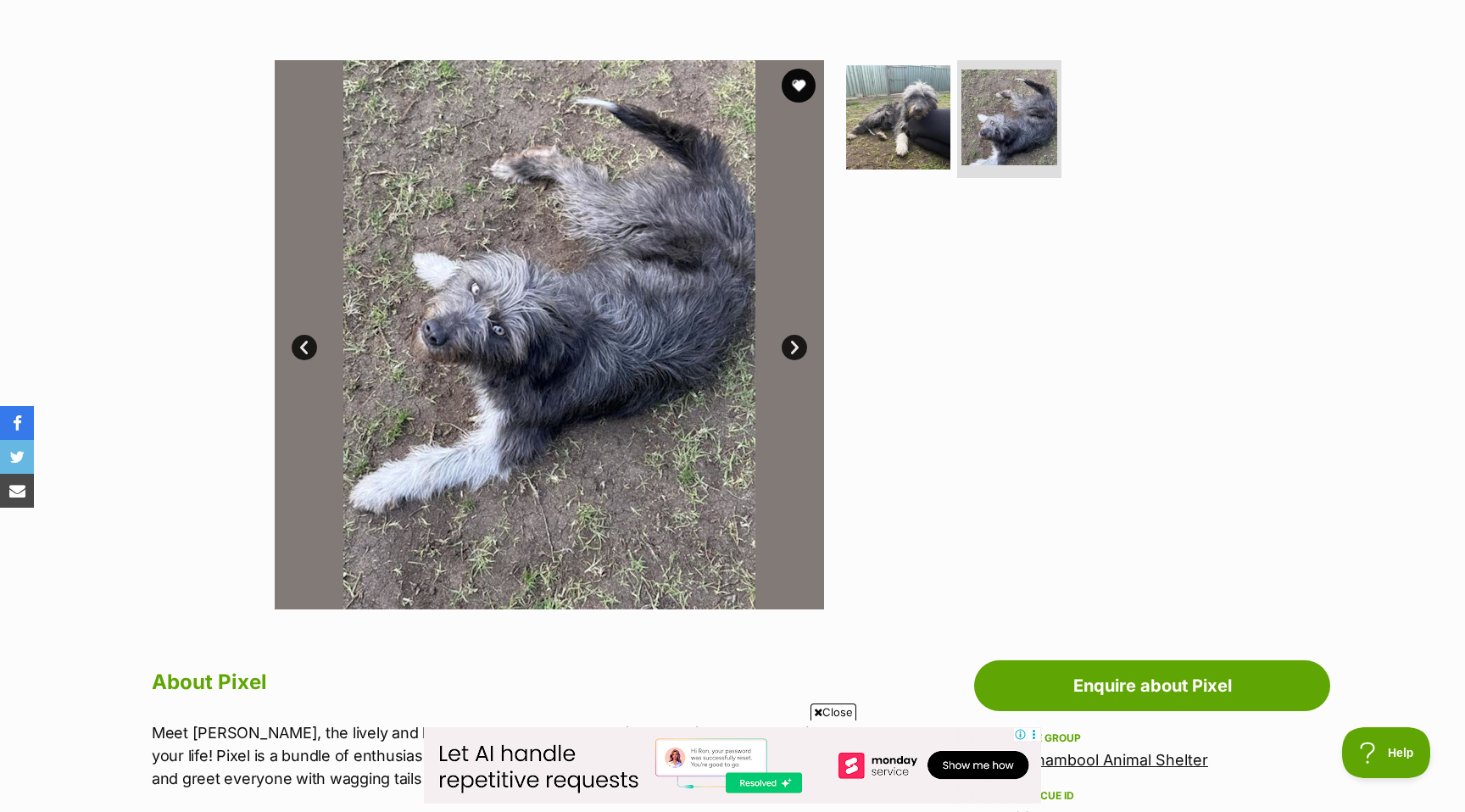
click at [800, 336] on link "Next" at bounding box center [795, 348] width 26 height 26
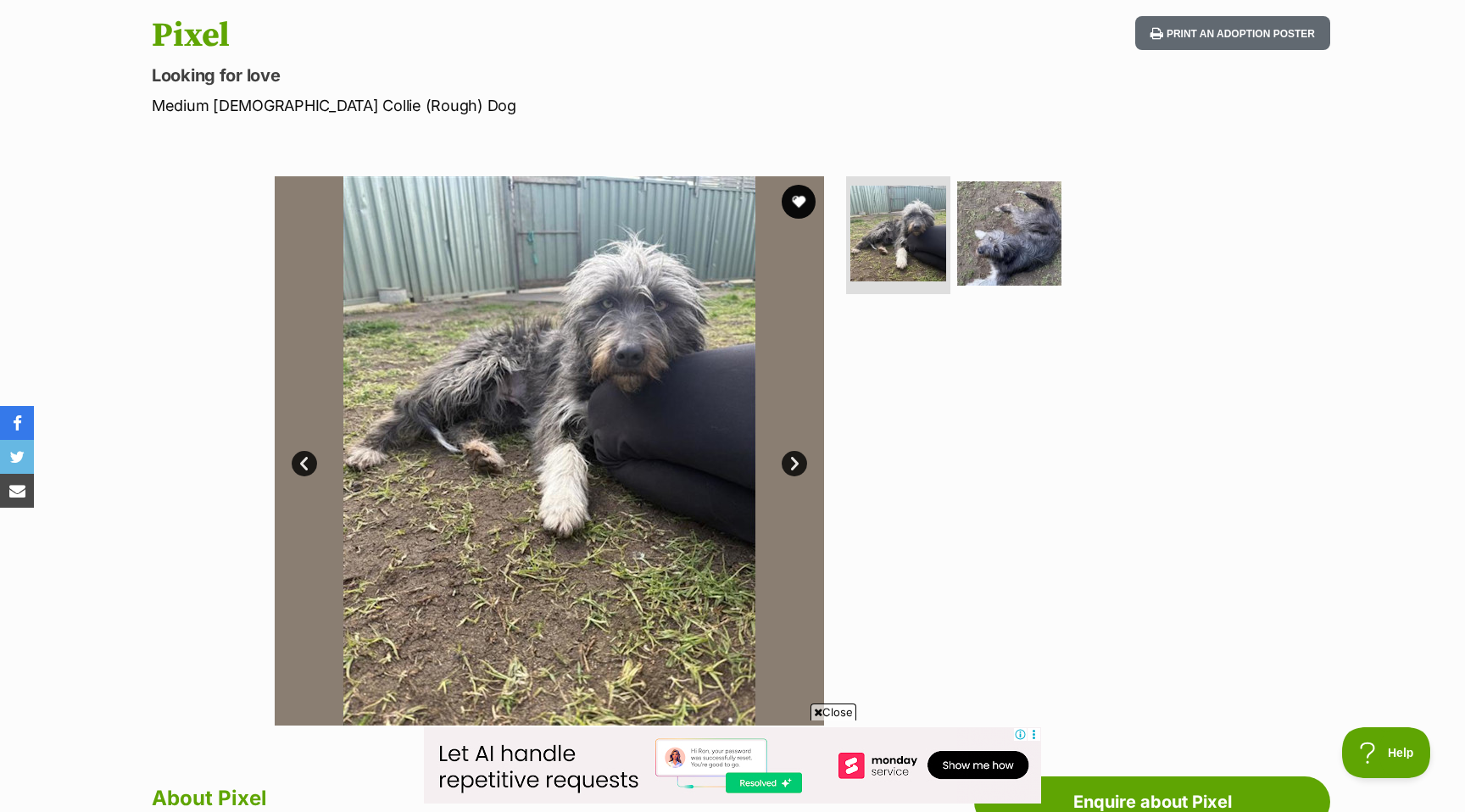
scroll to position [179, 0]
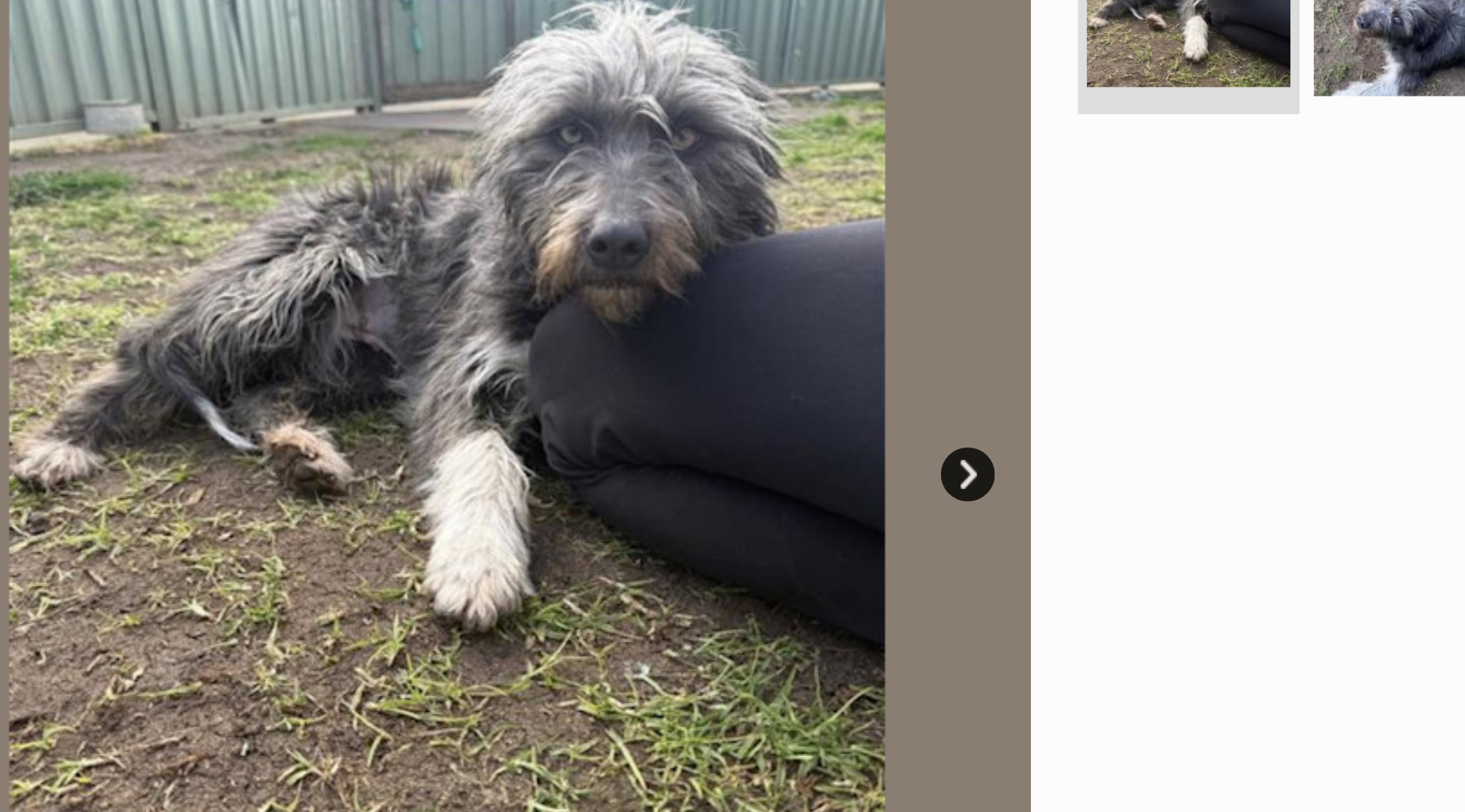
click at [797, 460] on link "Next" at bounding box center [795, 461] width 26 height 26
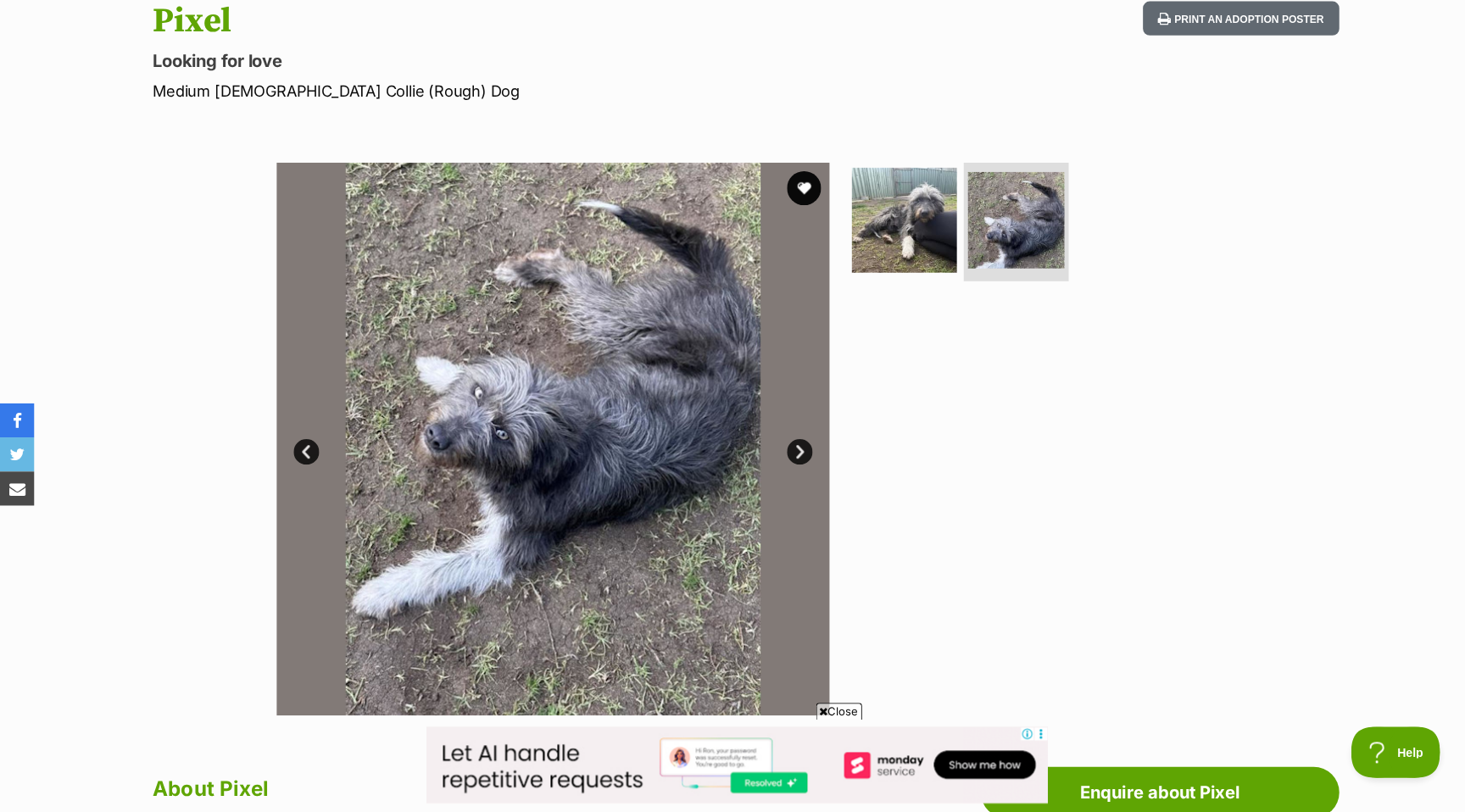
scroll to position [189, 0]
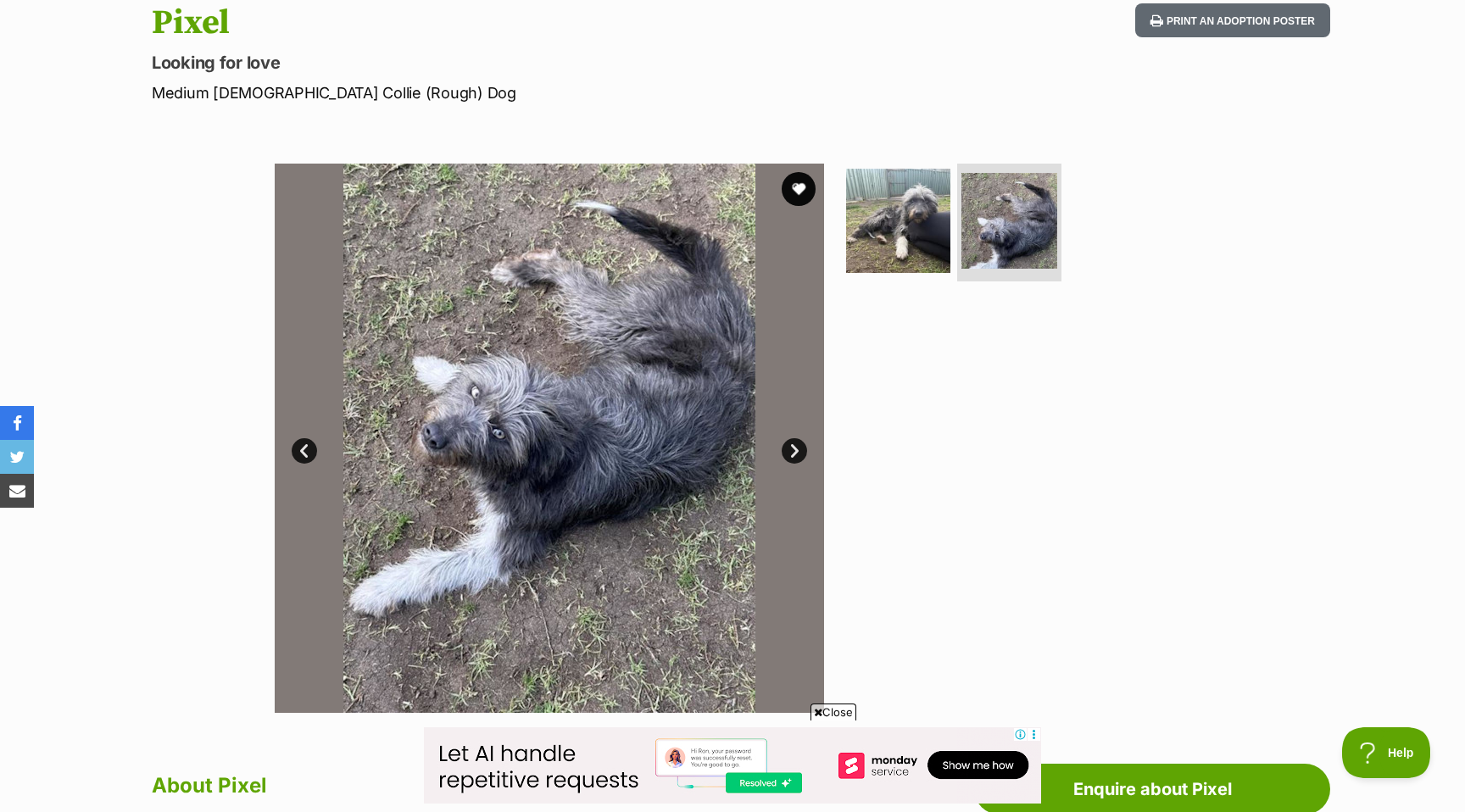
click at [298, 449] on link "Prev" at bounding box center [305, 452] width 26 height 26
